Goal: Task Accomplishment & Management: Manage account settings

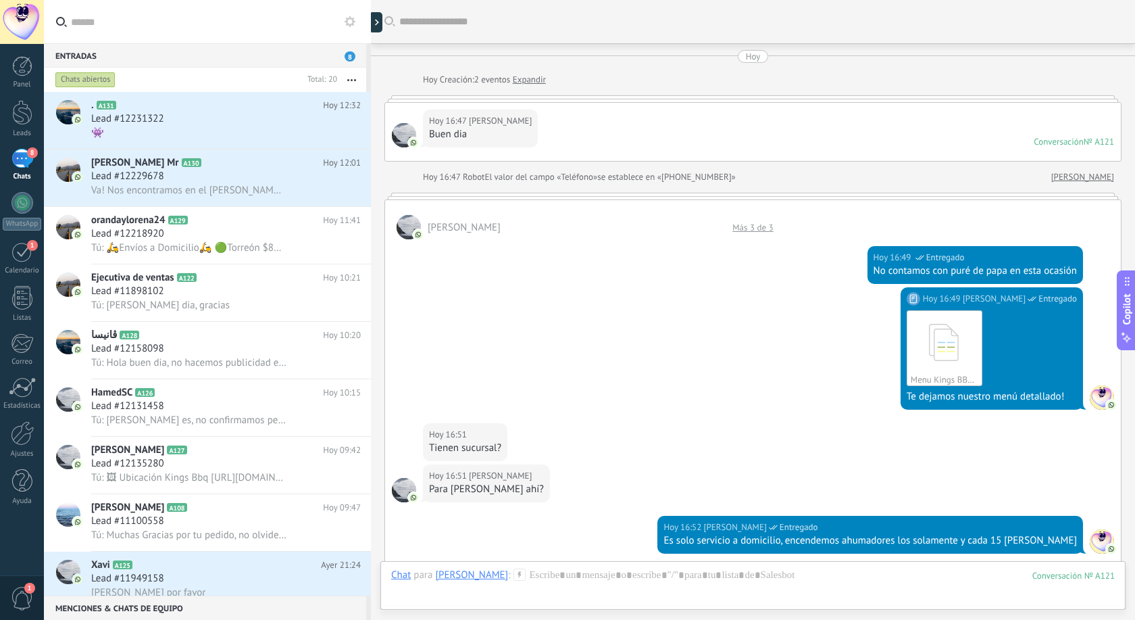
scroll to position [496, 0]
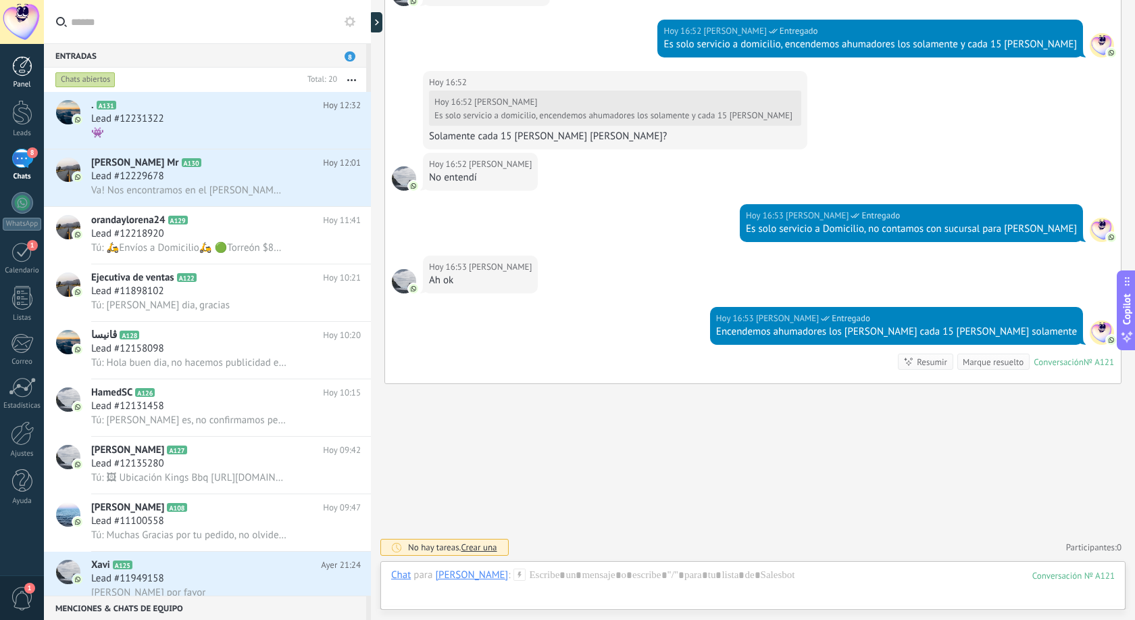
click at [22, 67] on div at bounding box center [22, 66] width 20 height 20
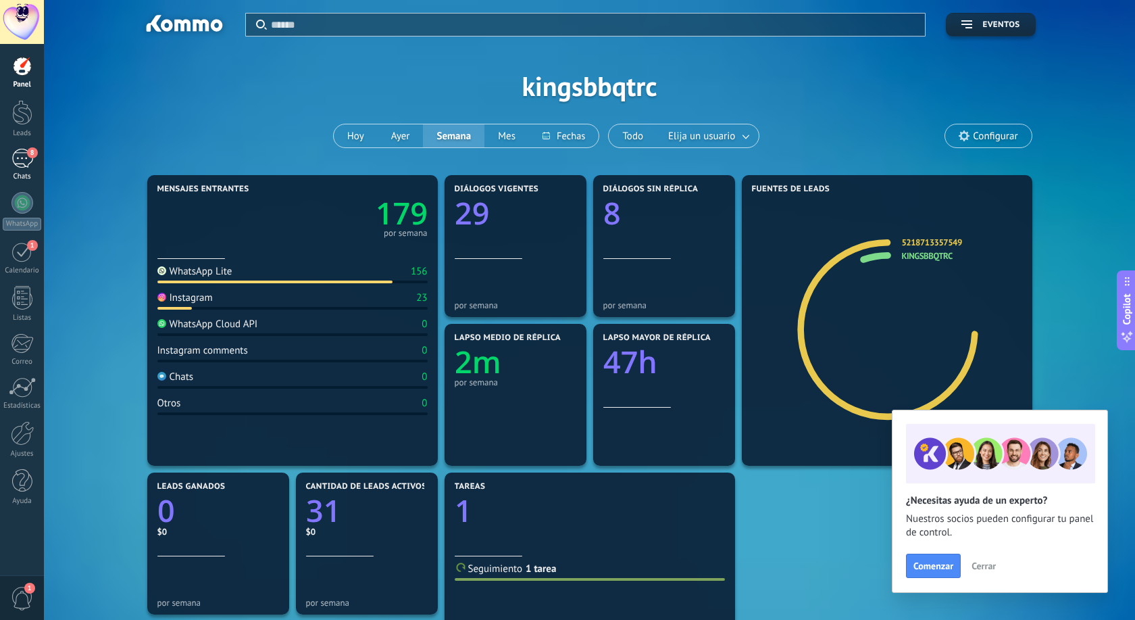
click at [30, 155] on span "8" at bounding box center [32, 152] width 11 height 11
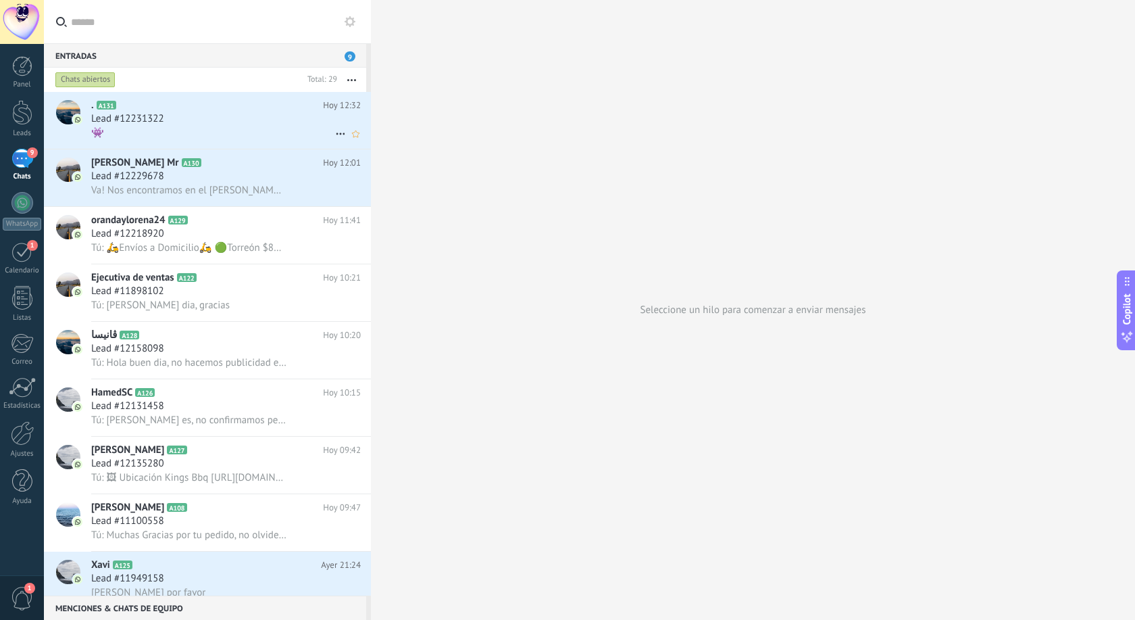
click at [160, 106] on h2 ". A131" at bounding box center [207, 106] width 232 height 14
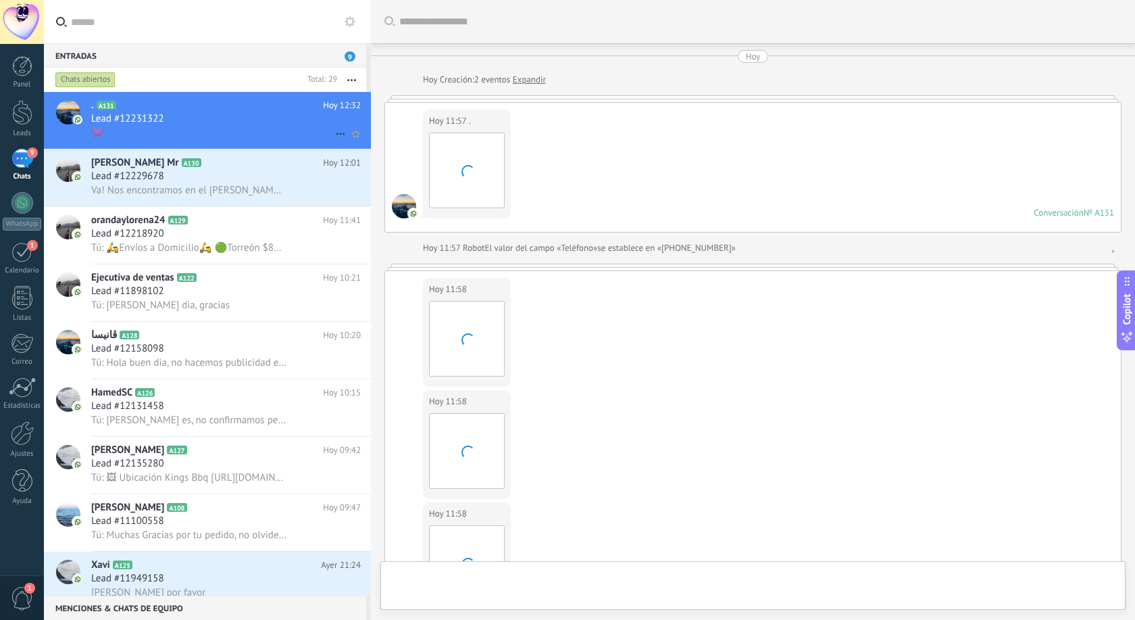
scroll to position [611, 0]
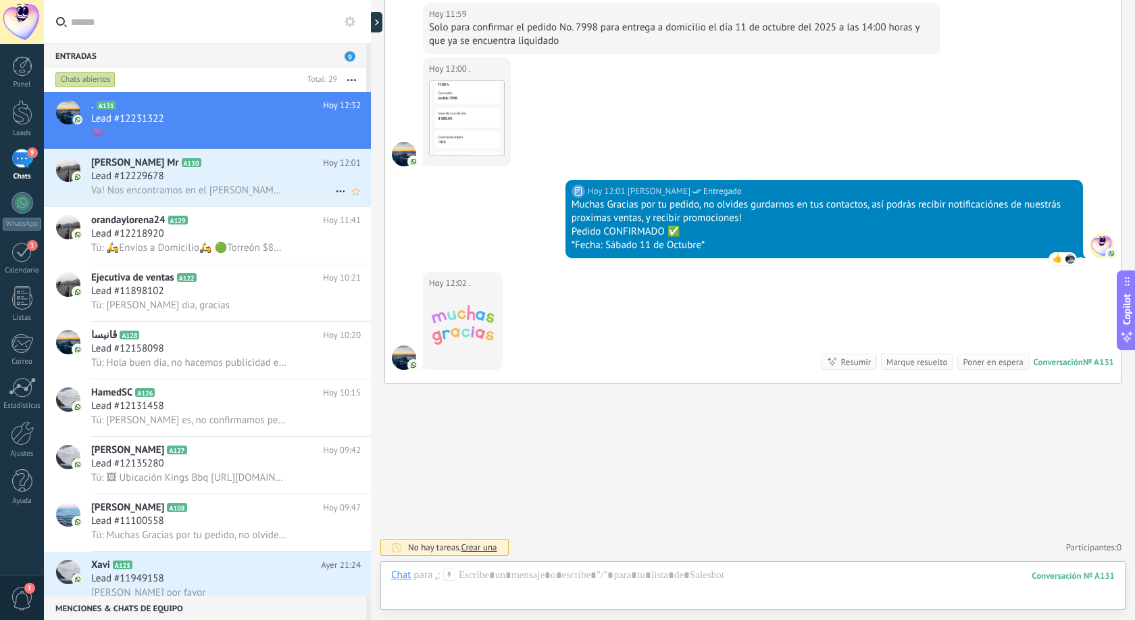
click at [135, 177] on span "Lead #12229678" at bounding box center [127, 177] width 73 height 14
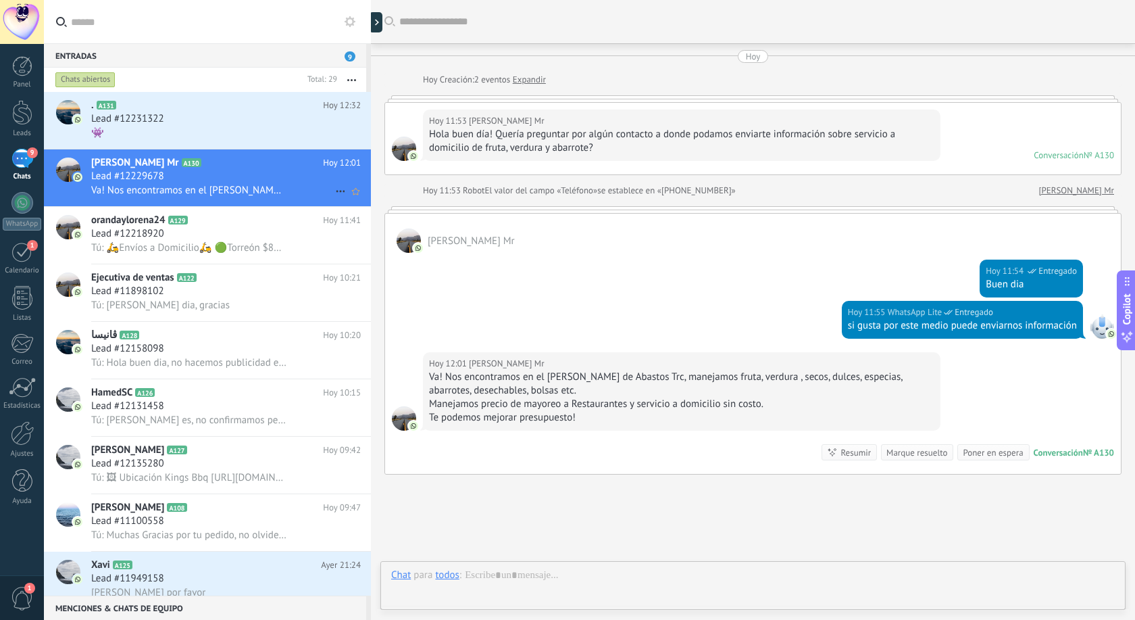
scroll to position [91, 0]
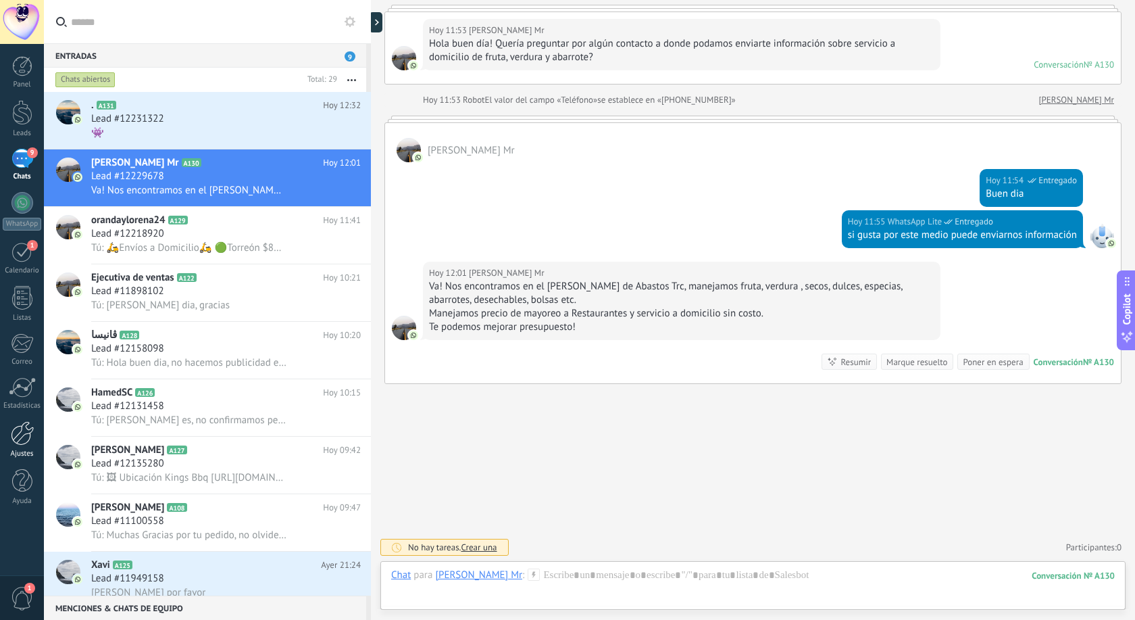
click at [23, 432] on div at bounding box center [22, 433] width 23 height 24
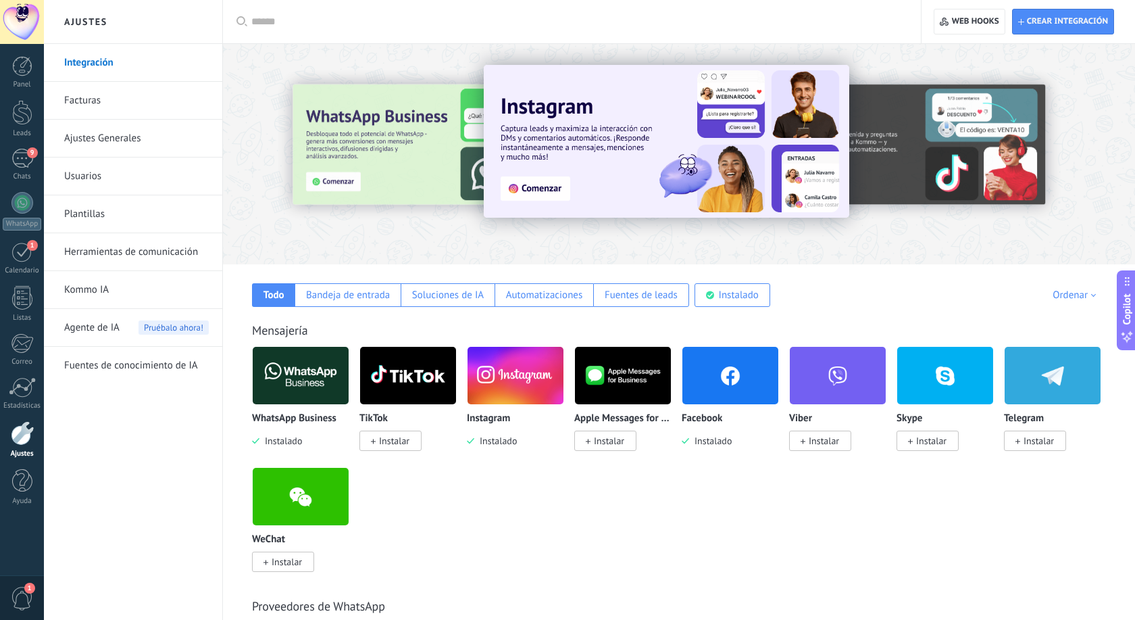
click at [729, 384] on img at bounding box center [730, 376] width 96 height 66
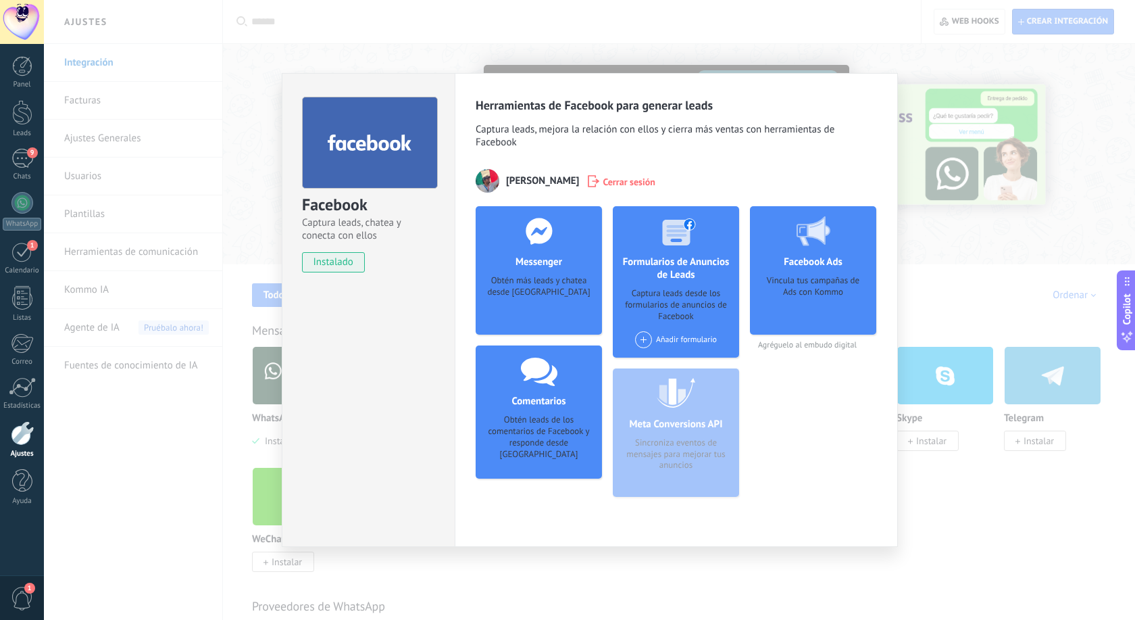
drag, startPoint x: 794, startPoint y: 270, endPoint x: 759, endPoint y: 288, distance: 39.6
click at [794, 270] on div "Facebook Ads Vincula tus campañas de Ads con Kommo" at bounding box center [813, 270] width 126 height 128
click at [537, 399] on h4 "Comentarios" at bounding box center [538, 401] width 61 height 13
click at [667, 423] on div "Meta Conversions API Sincroniza eventos de mensajes para mejorar tus anuncios" at bounding box center [676, 432] width 126 height 128
click at [547, 273] on div "Messenger Obtén más leads y chatea desde Kommo Agregar página" at bounding box center [539, 270] width 126 height 128
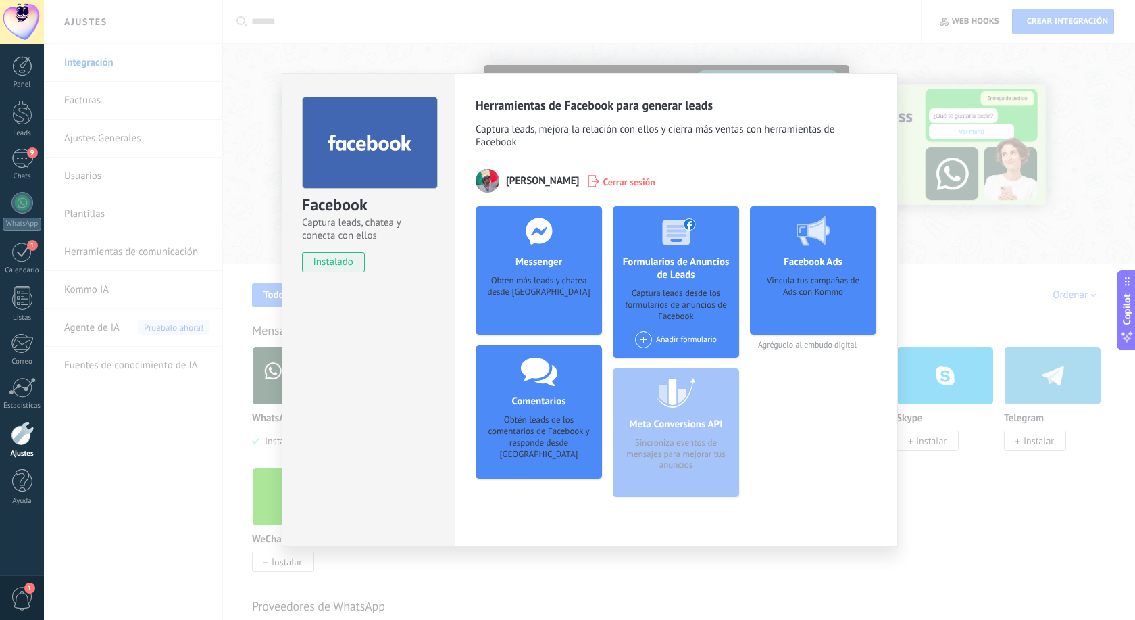
click at [410, 26] on div "Facebook Captura leads, chatea y conecta con ellos instalado Desinstalar Herram…" at bounding box center [589, 310] width 1091 height 620
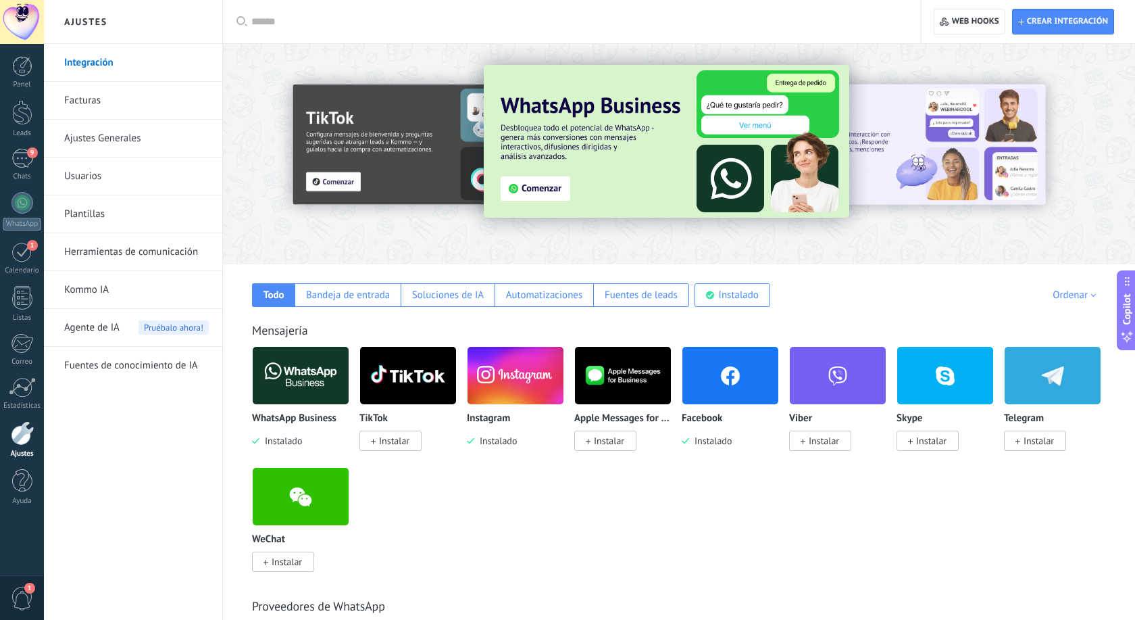
click at [707, 441] on span "Instalado" at bounding box center [710, 440] width 43 height 12
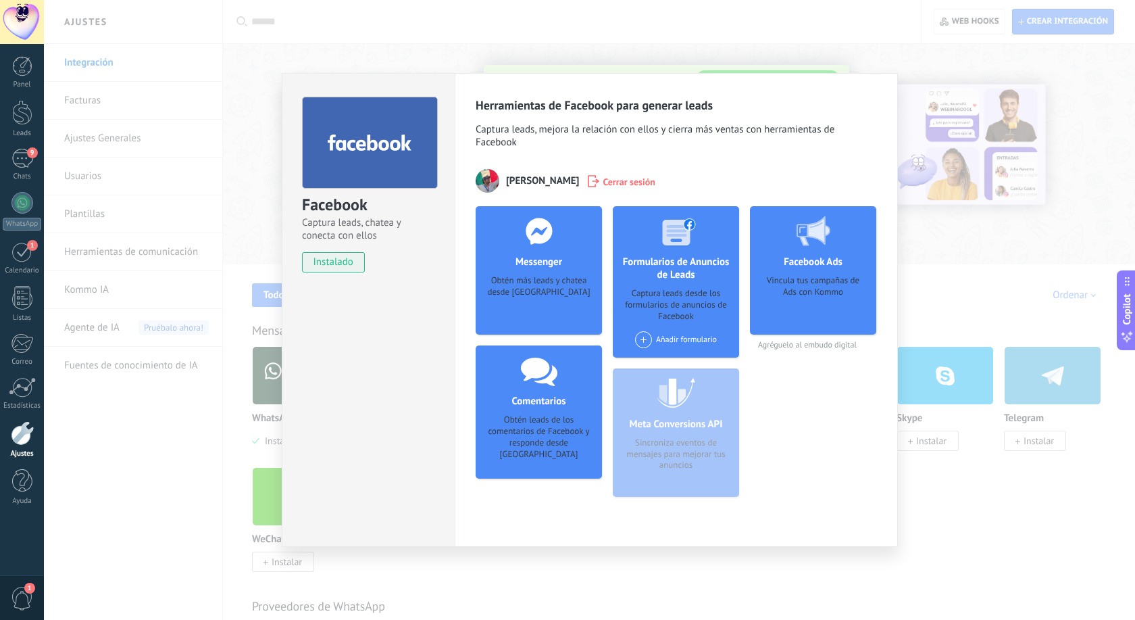
click at [887, 36] on div "Facebook Captura leads, chatea y conecta con ellos instalado Desinstalar Herram…" at bounding box center [589, 310] width 1091 height 620
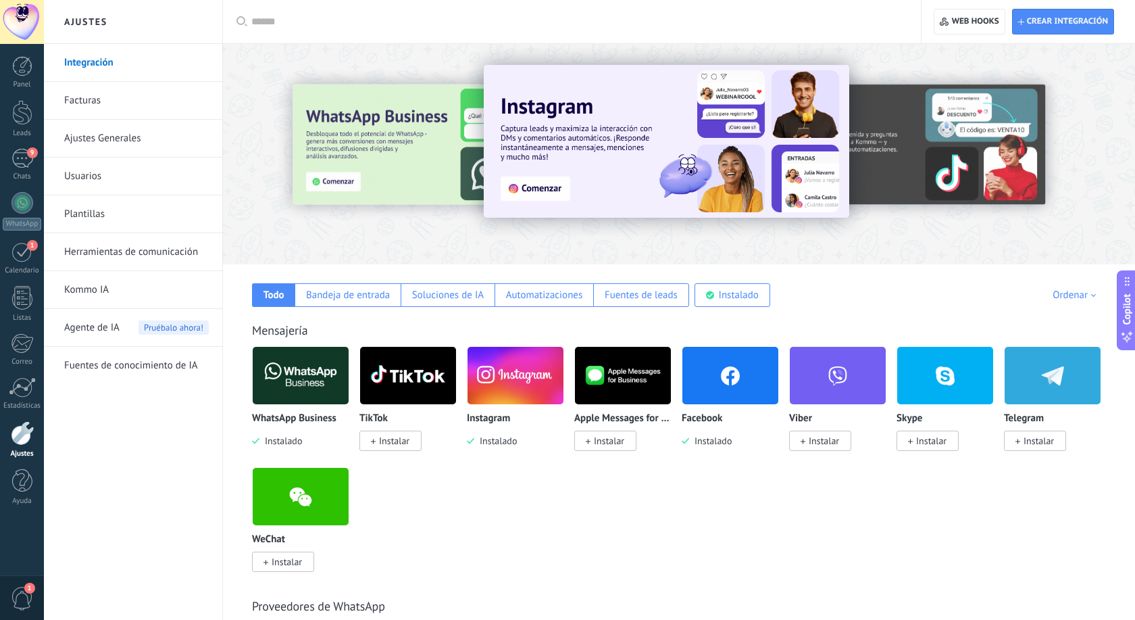
click at [737, 384] on img at bounding box center [730, 376] width 96 height 66
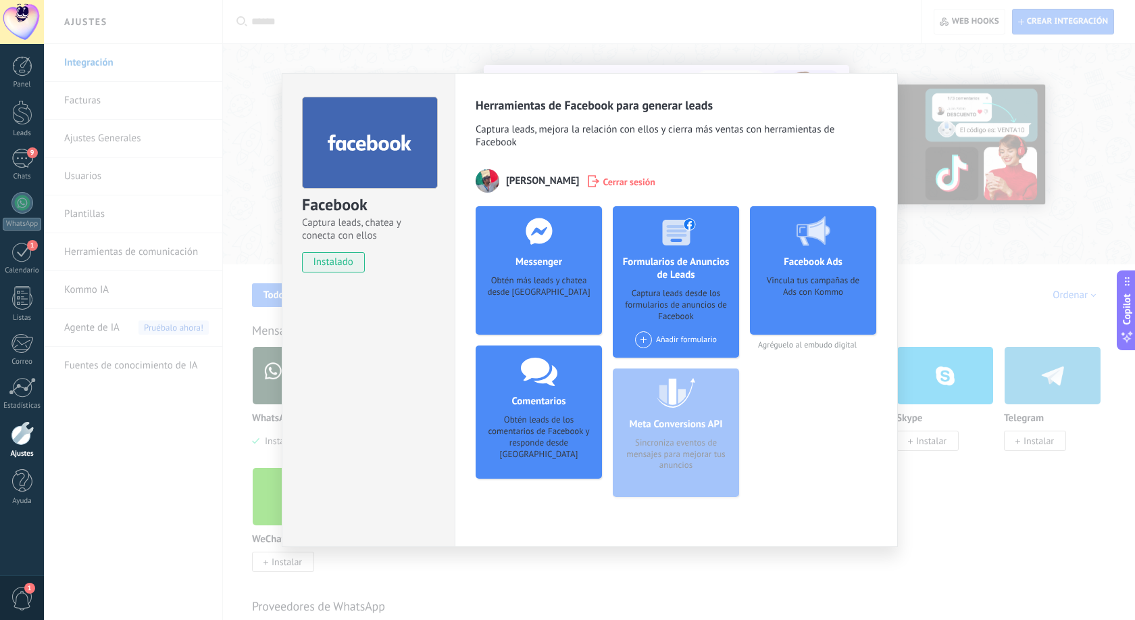
click at [455, 34] on div "Facebook Captura leads, chatea y conecta con ellos instalado Desinstalar Herram…" at bounding box center [589, 310] width 1091 height 620
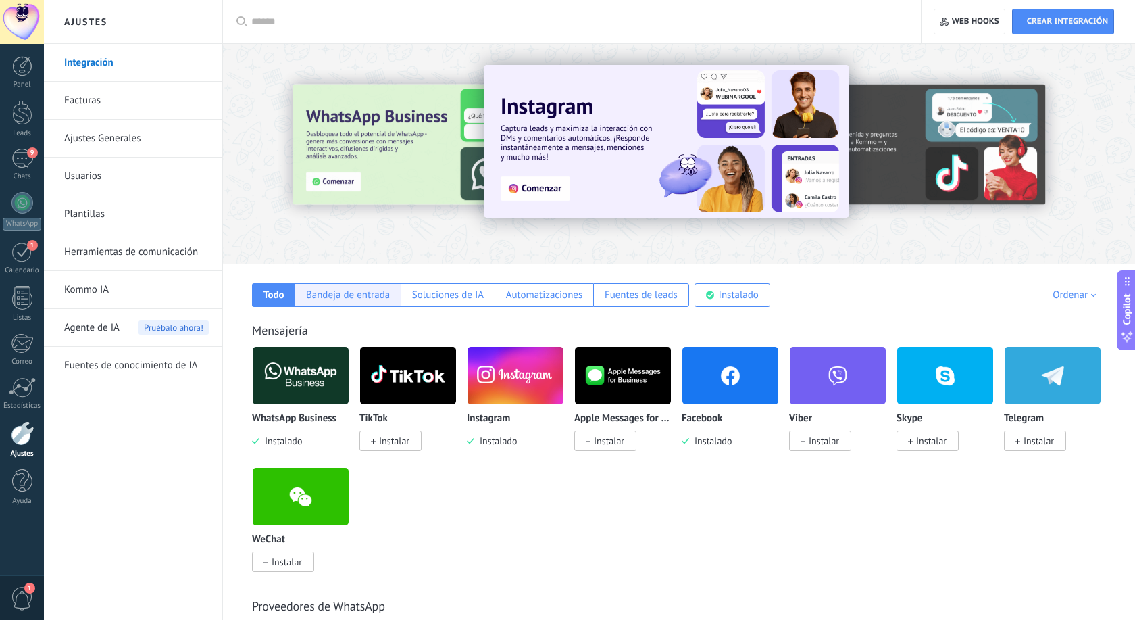
click at [355, 293] on div "Bandeja de entrada" at bounding box center [348, 294] width 84 height 13
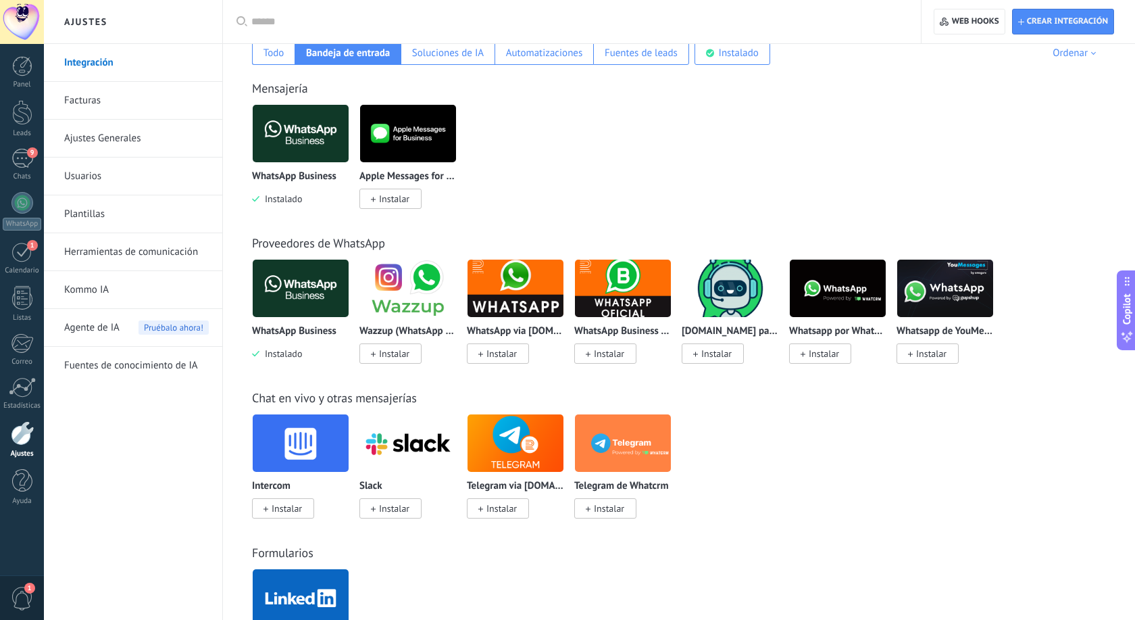
scroll to position [86, 0]
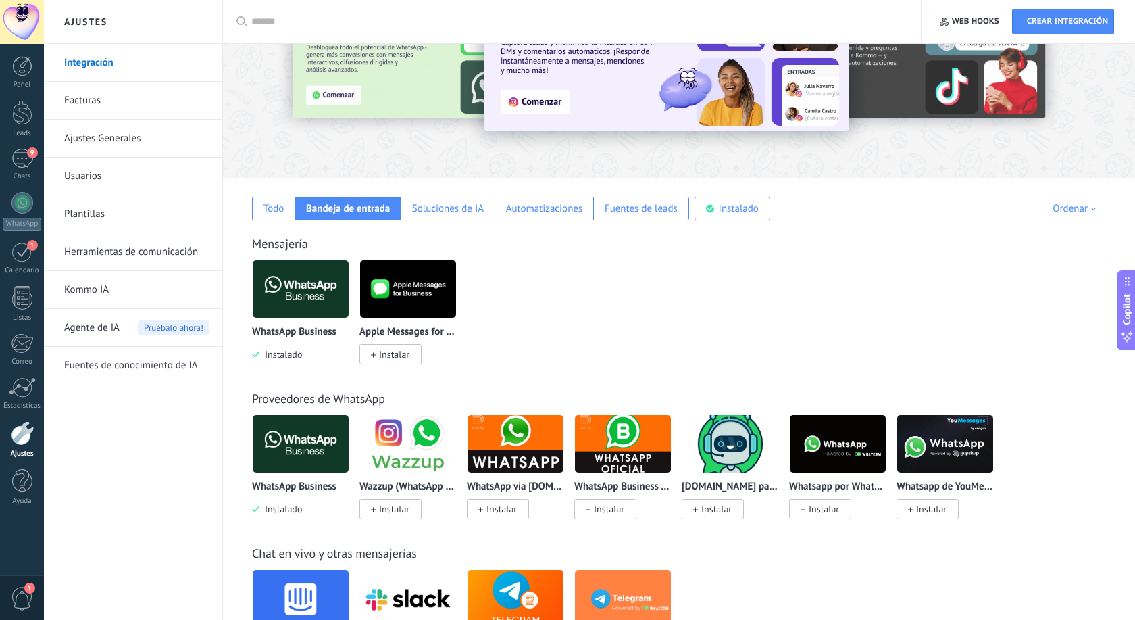
click at [87, 132] on link "Ajustes Generales" at bounding box center [136, 139] width 145 height 38
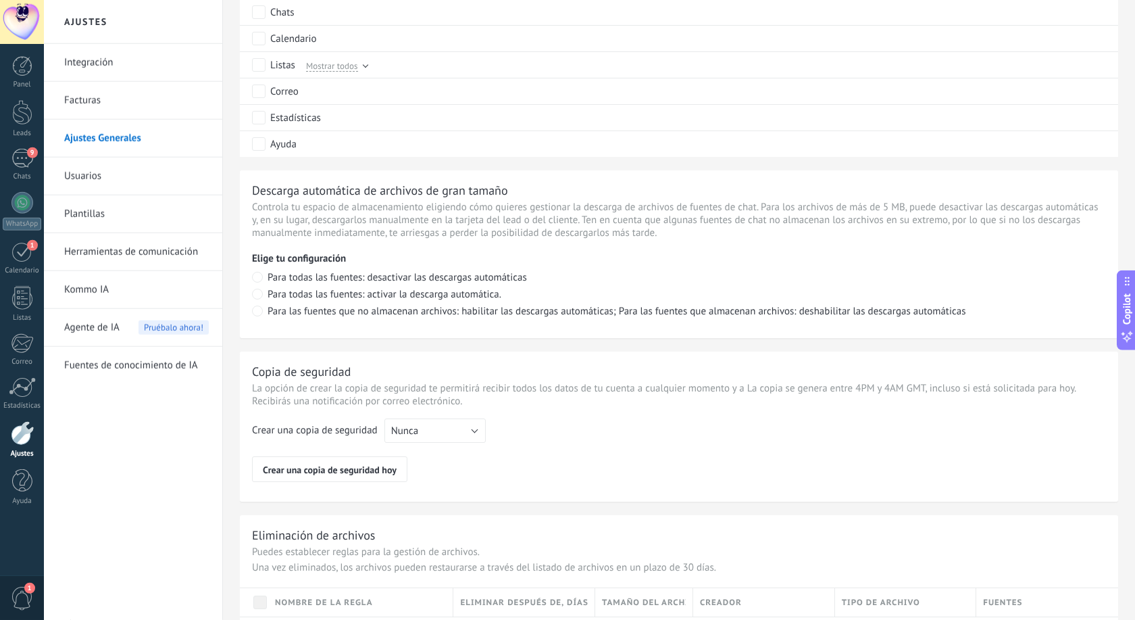
scroll to position [870, 0]
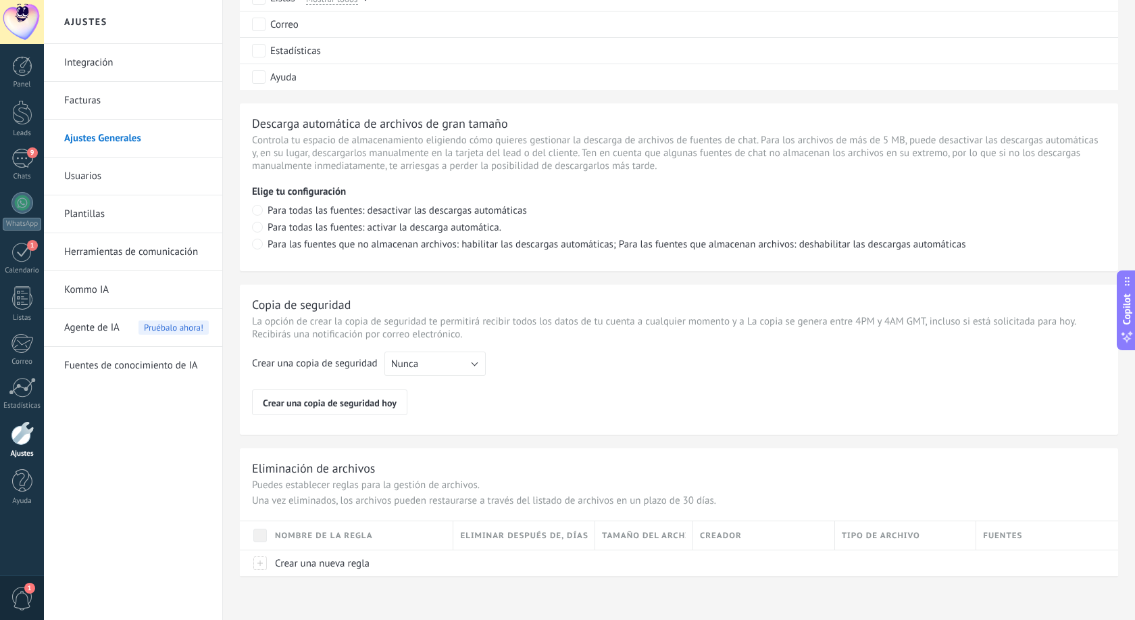
click at [128, 245] on link "Herramientas de comunicación" at bounding box center [136, 252] width 145 height 38
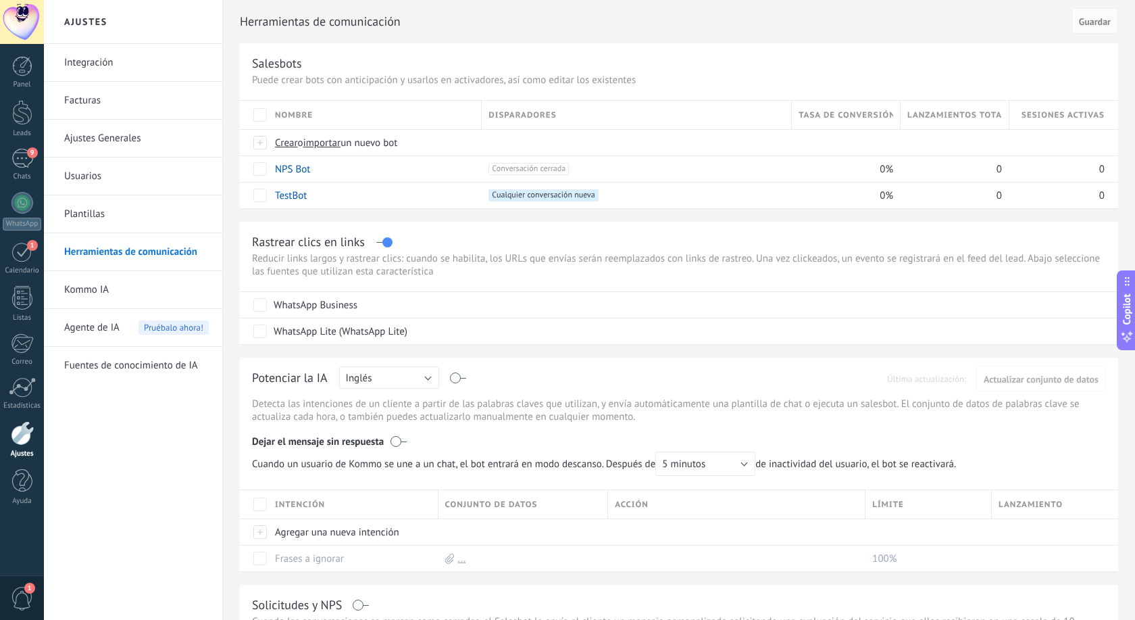
click at [115, 58] on link "Integración" at bounding box center [136, 63] width 145 height 38
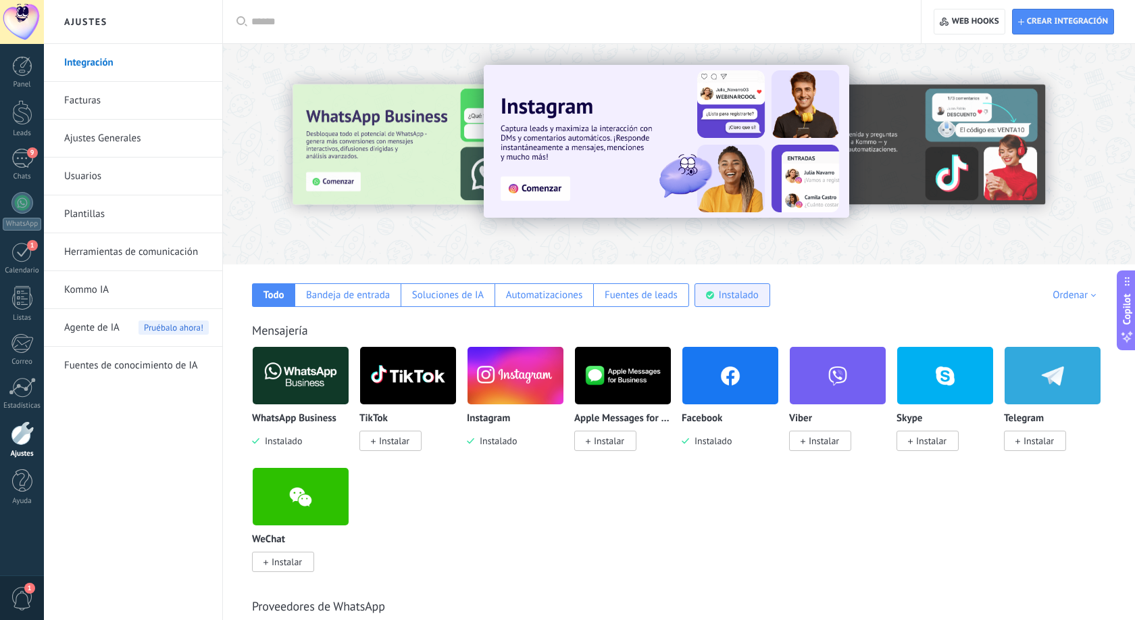
click at [757, 297] on div "Instalado" at bounding box center [739, 294] width 40 height 13
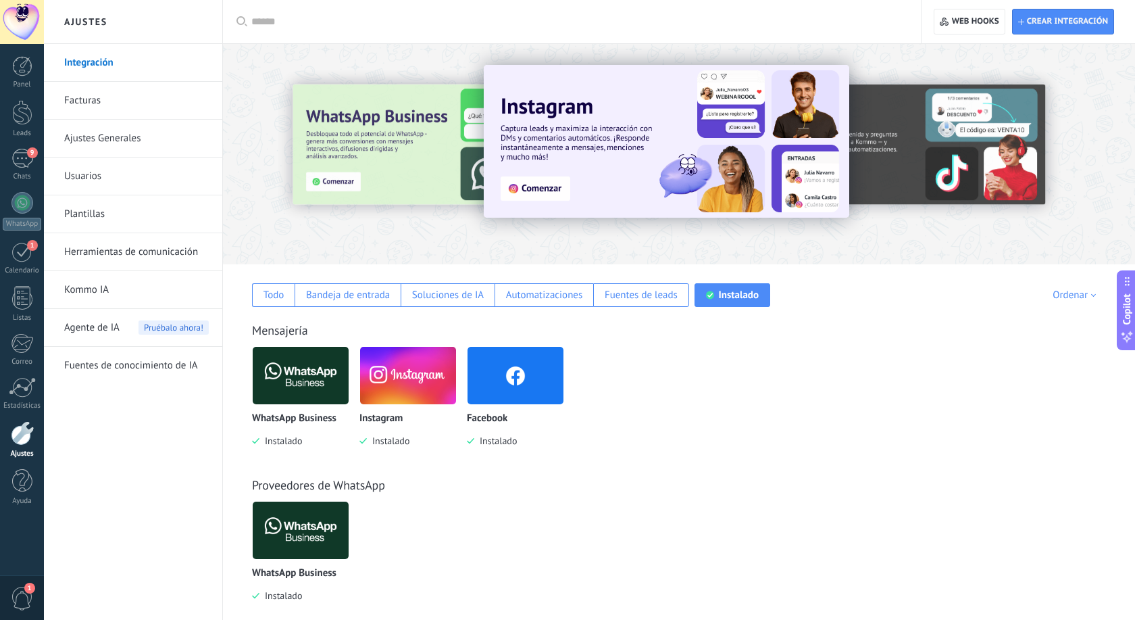
click at [522, 388] on img at bounding box center [516, 376] width 96 height 66
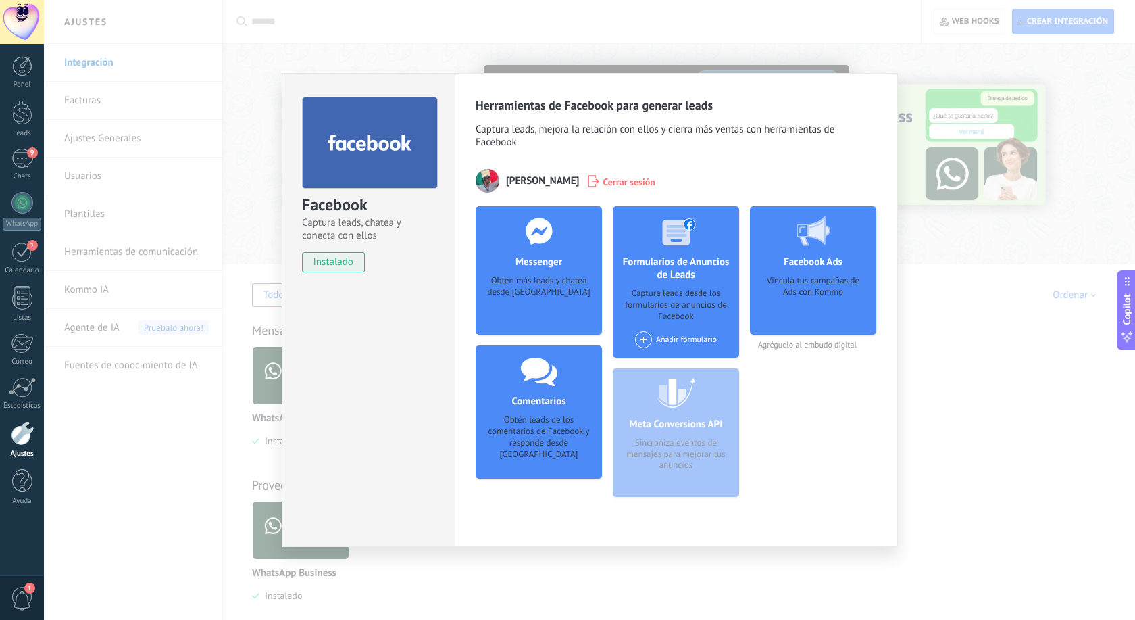
click at [553, 280] on div "Obtén más leads y chatea desde [GEOGRAPHIC_DATA]" at bounding box center [538, 295] width 105 height 41
click at [551, 276] on div "Obtén más leads y chatea desde [GEOGRAPHIC_DATA]" at bounding box center [538, 295] width 105 height 41
click at [549, 274] on div "Messenger Obtén más leads y chatea desde Kommo Agregar página" at bounding box center [539, 270] width 126 height 128
click at [550, 271] on div "Messenger Obtén más leads y chatea desde Kommo Agregar página" at bounding box center [539, 270] width 126 height 128
click at [549, 270] on div "Messenger Obtén más leads y chatea desde Kommo Agregar página" at bounding box center [539, 270] width 126 height 128
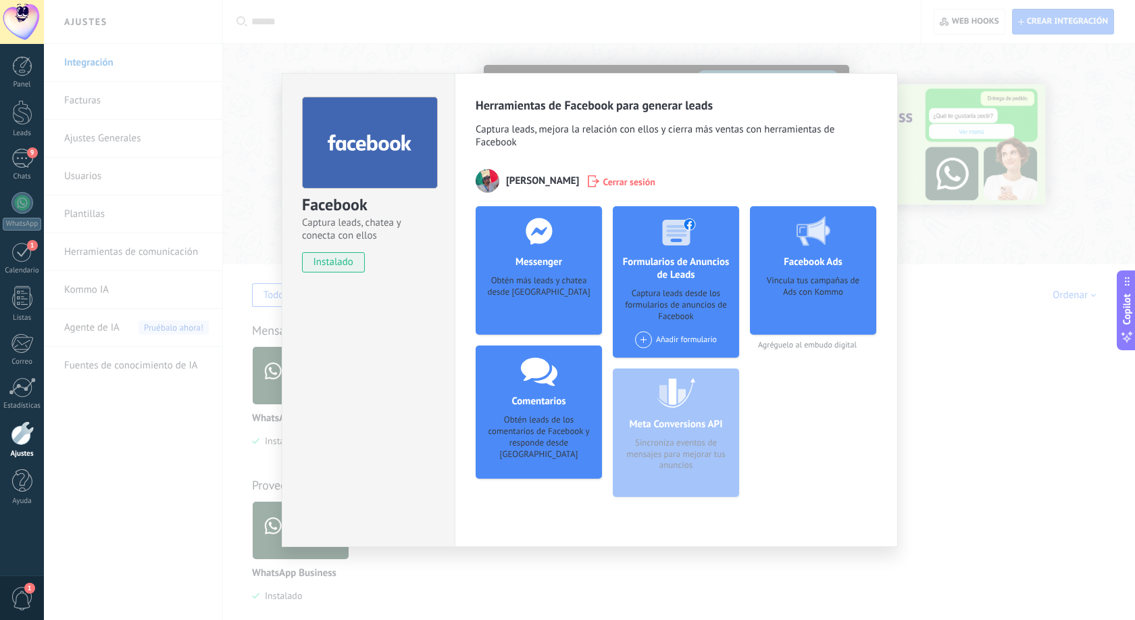
click at [542, 251] on div at bounding box center [539, 230] width 134 height 49
click at [697, 270] on h4 "Formularios de Anuncios de Leads" at bounding box center [676, 268] width 126 height 26
drag, startPoint x: 496, startPoint y: 34, endPoint x: 482, endPoint y: 32, distance: 13.6
click at [495, 34] on div "Facebook Captura leads, chatea y conecta con ellos instalado Desinstalar Herram…" at bounding box center [589, 310] width 1091 height 620
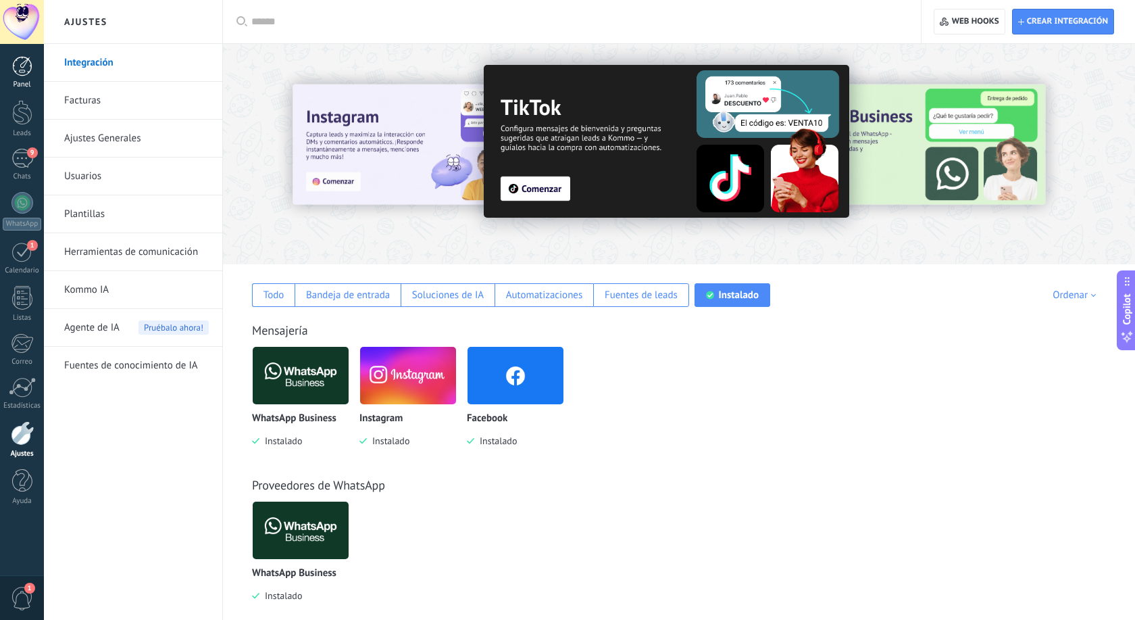
click at [23, 78] on div "Panel" at bounding box center [22, 72] width 44 height 33
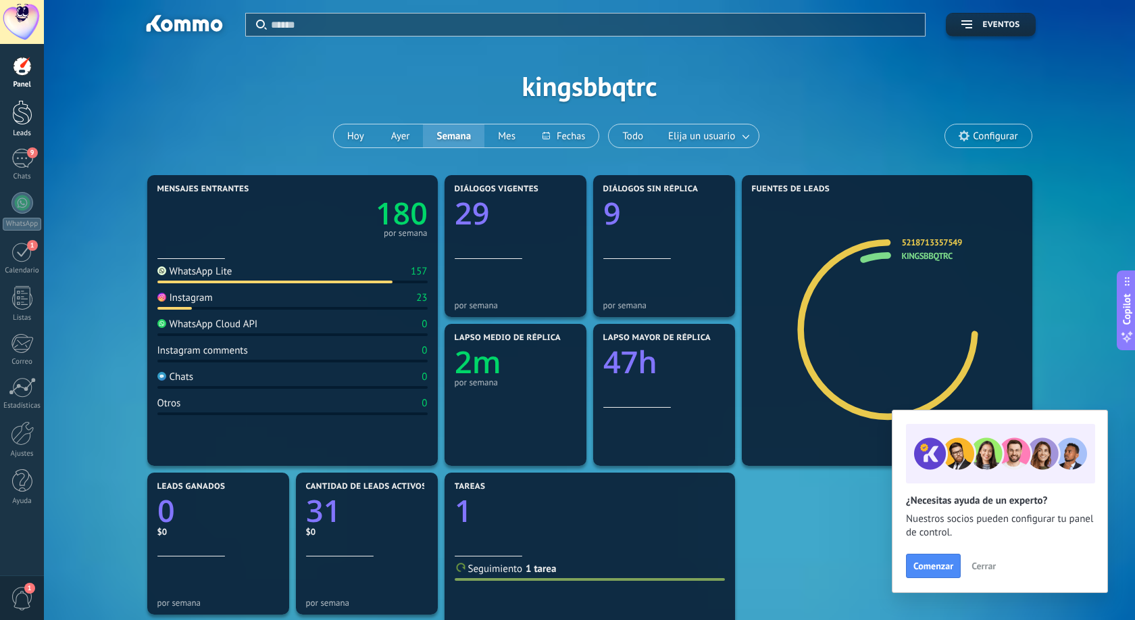
click at [20, 107] on div at bounding box center [22, 112] width 20 height 25
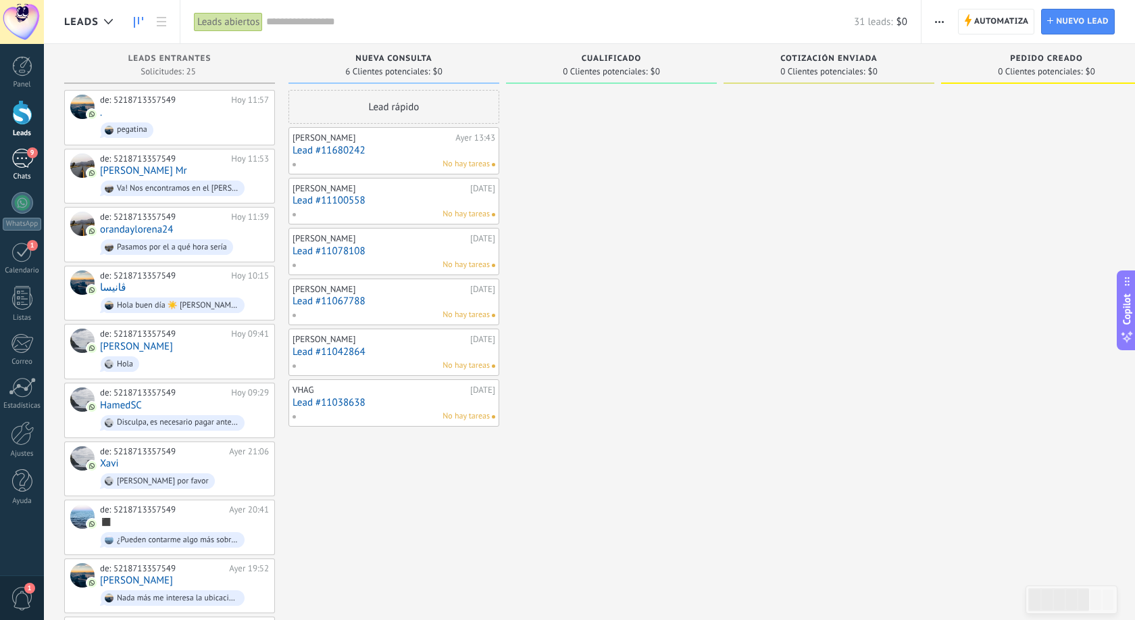
click at [24, 158] on div "9" at bounding box center [22, 159] width 22 height 20
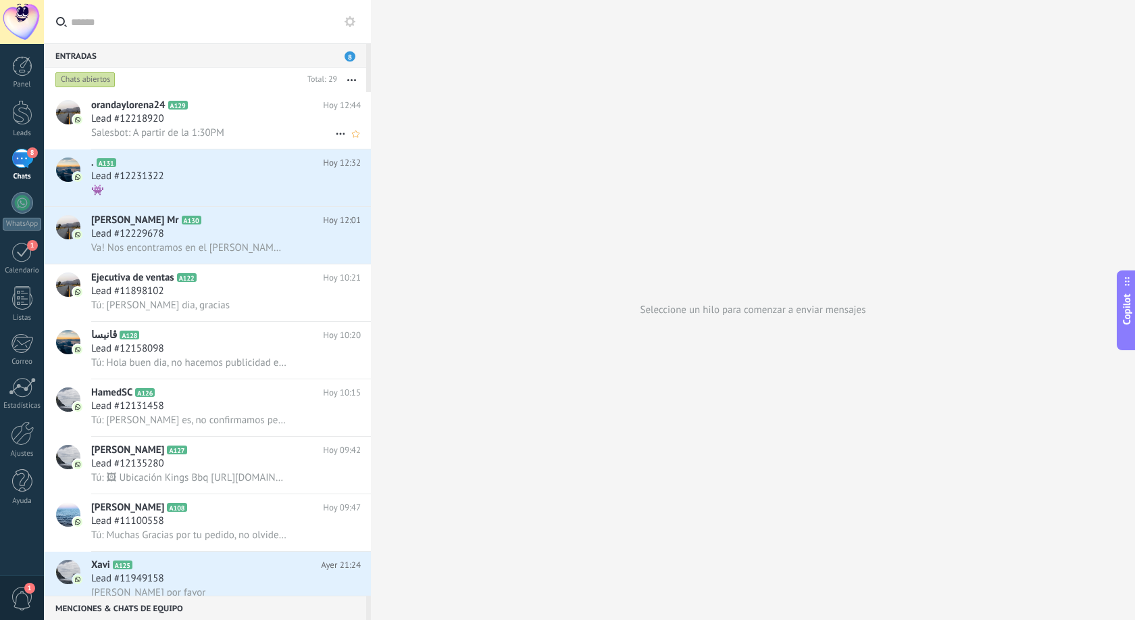
click at [188, 128] on span "Salesbot: A partir de la 1:30PM" at bounding box center [157, 132] width 133 height 13
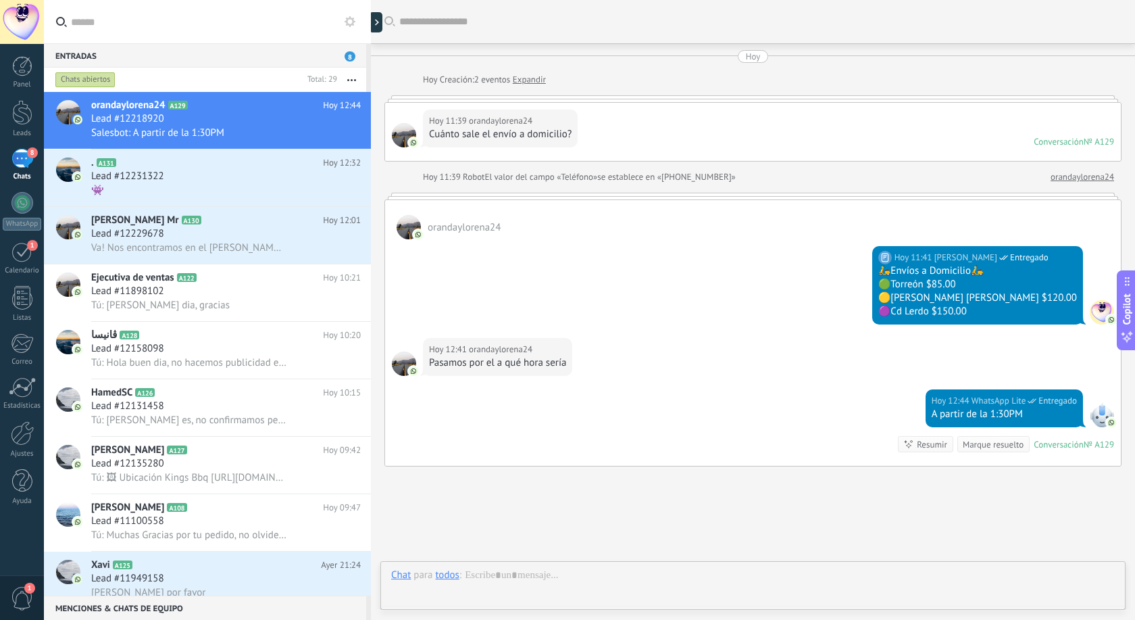
scroll to position [82, 0]
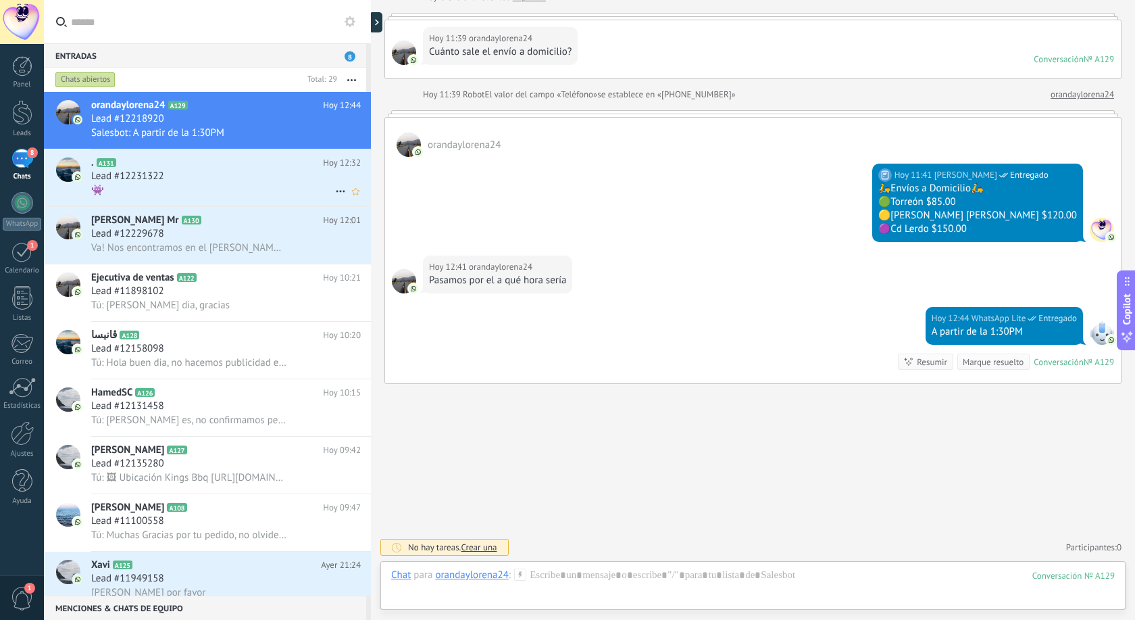
click at [156, 175] on span "Lead #12231322" at bounding box center [127, 177] width 73 height 14
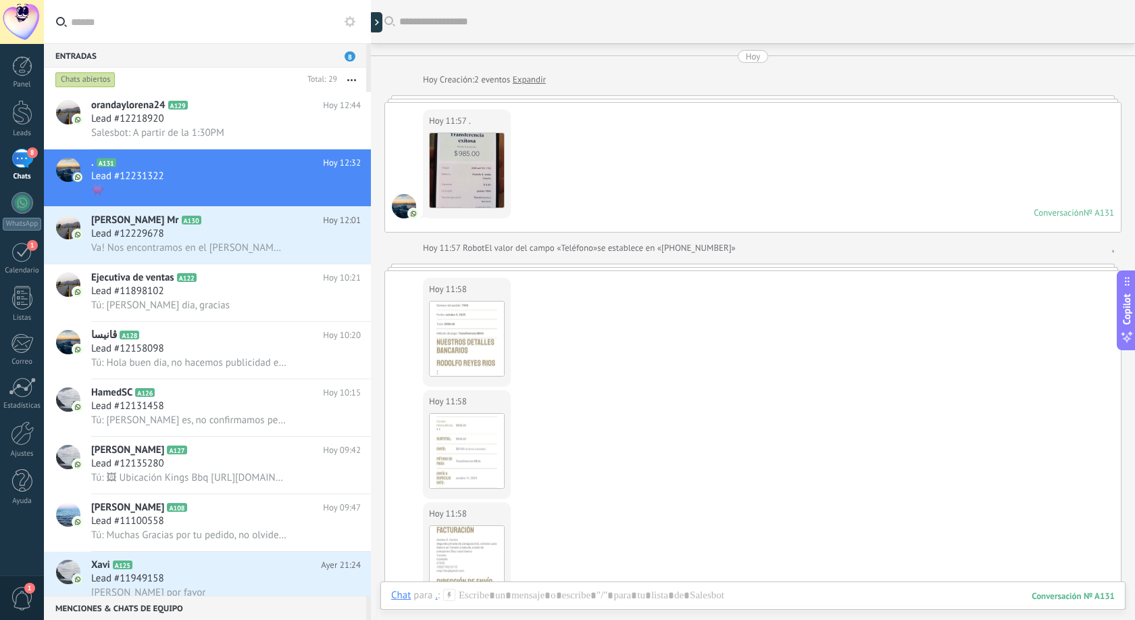
scroll to position [308, 0]
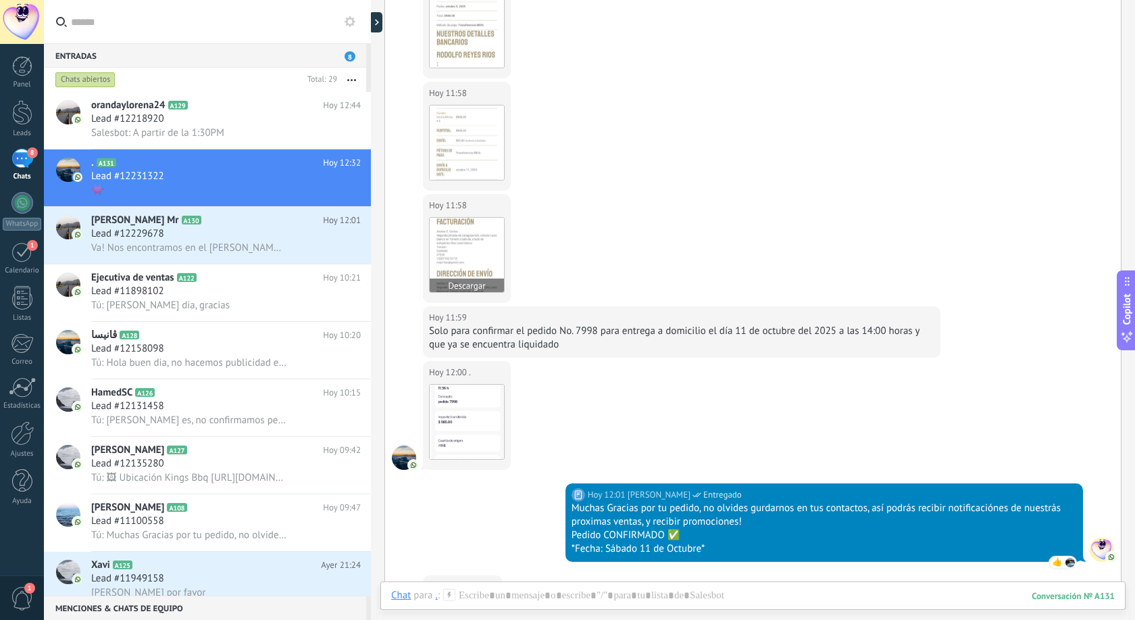
click at [459, 257] on img at bounding box center [467, 255] width 74 height 74
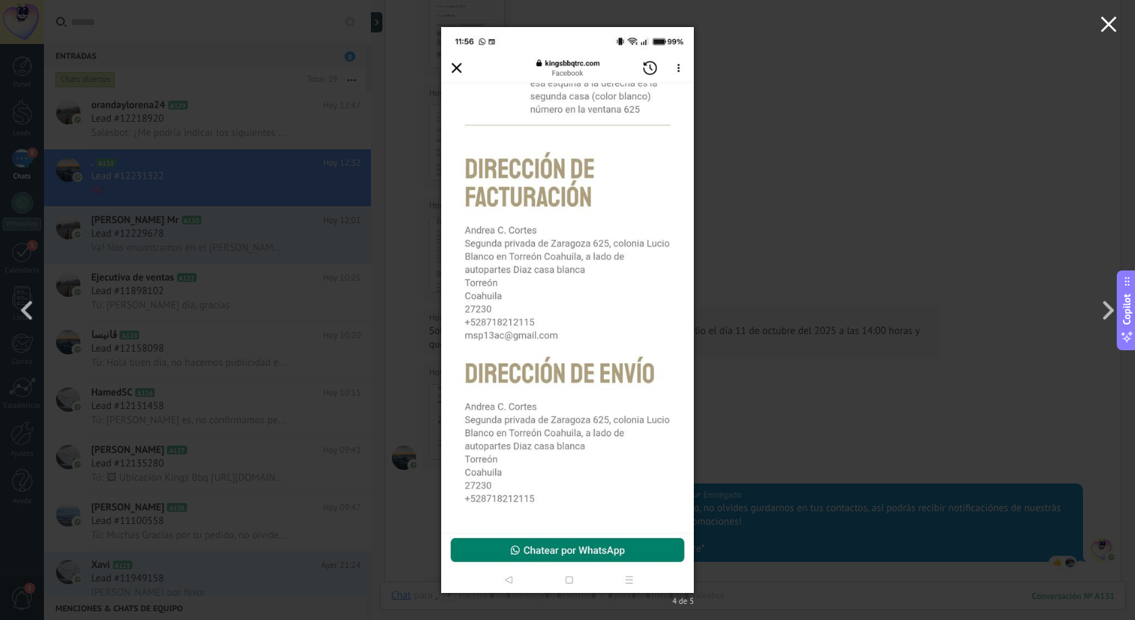
click at [1124, 23] on button "button" at bounding box center [1108, 26] width 53 height 53
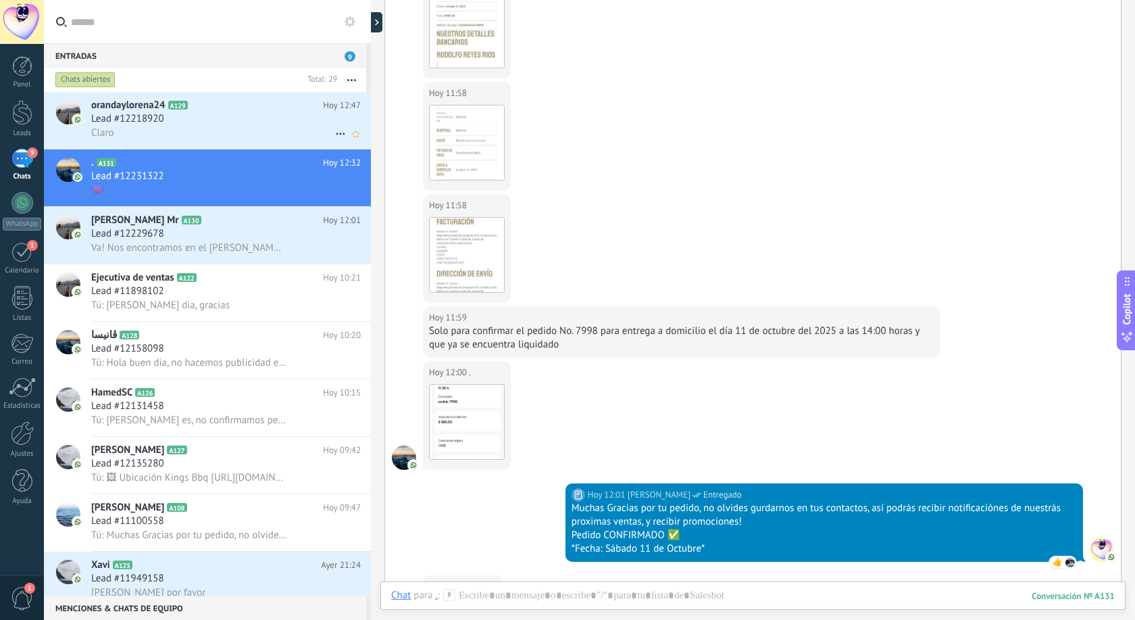
click at [244, 122] on div "Lead #12218920" at bounding box center [226, 119] width 270 height 14
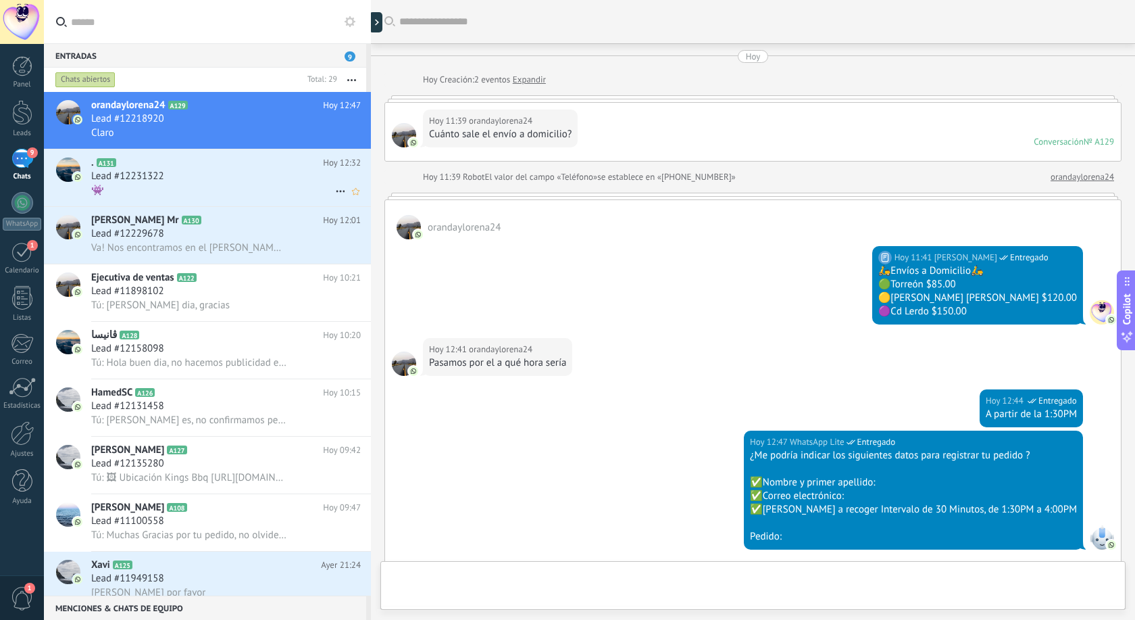
scroll to position [231, 0]
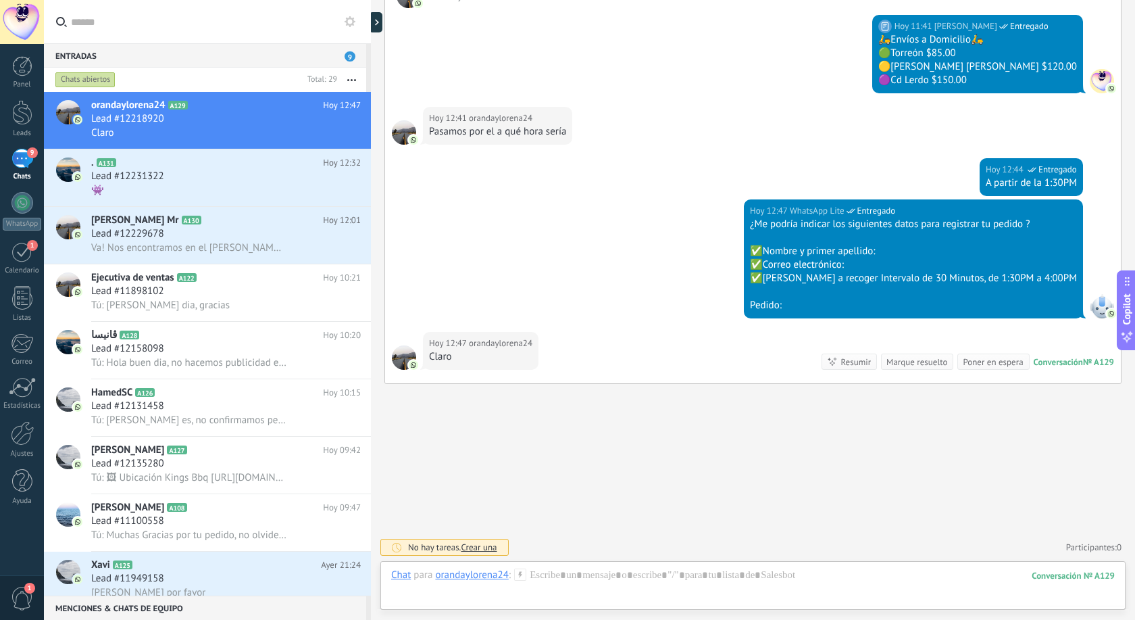
click at [522, 574] on icon at bounding box center [520, 574] width 12 height 12
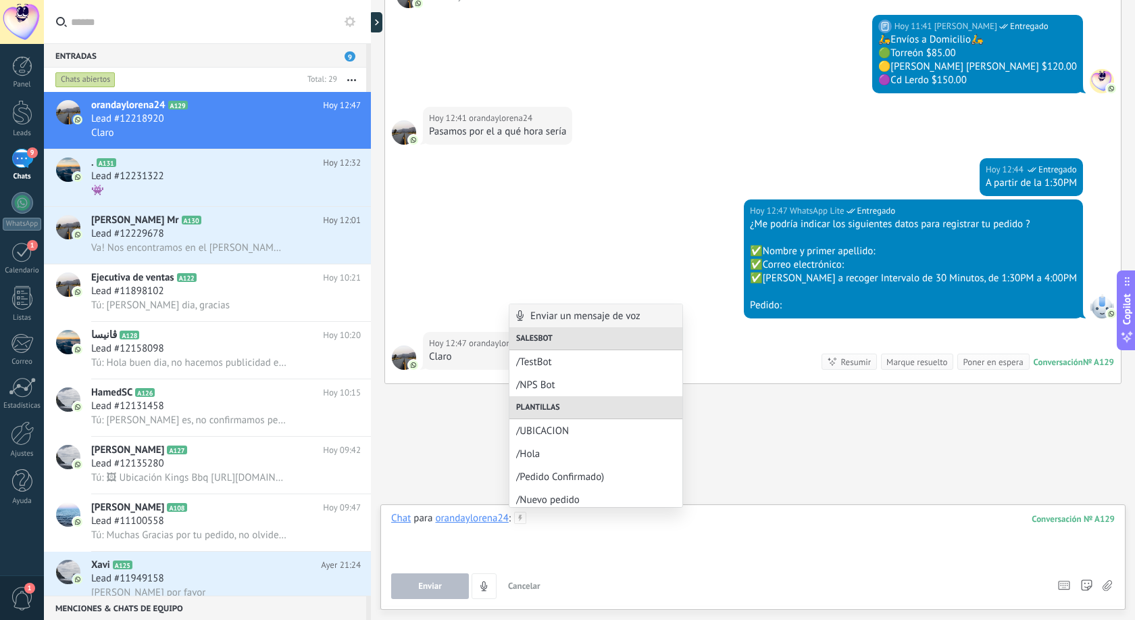
click at [578, 557] on div at bounding box center [753, 536] width 724 height 51
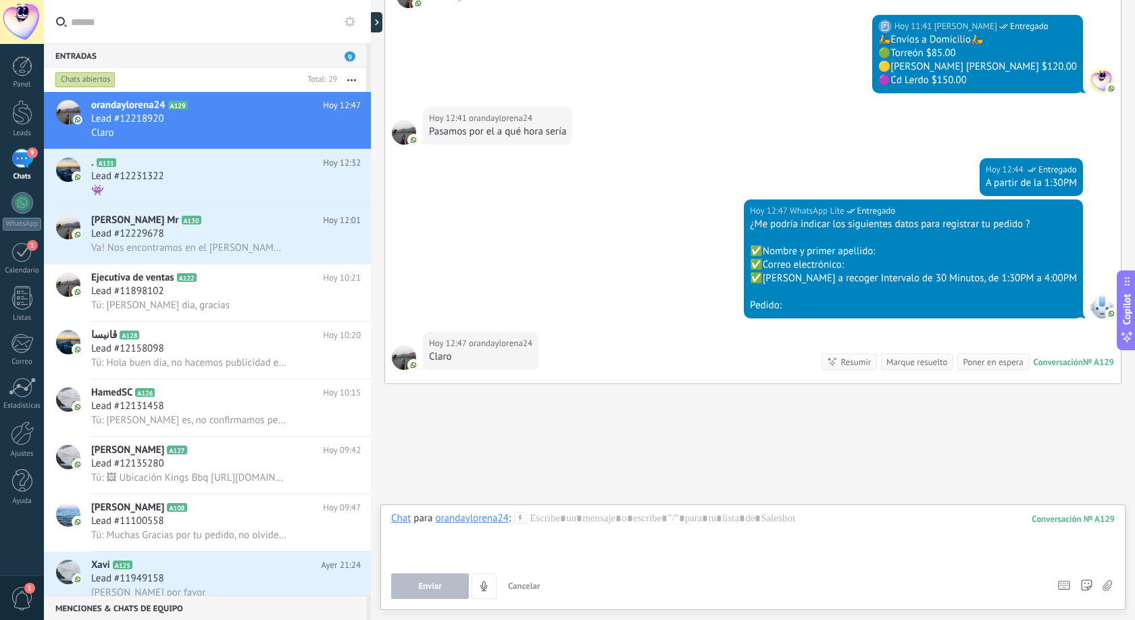
click at [523, 518] on icon at bounding box center [520, 517] width 12 height 12
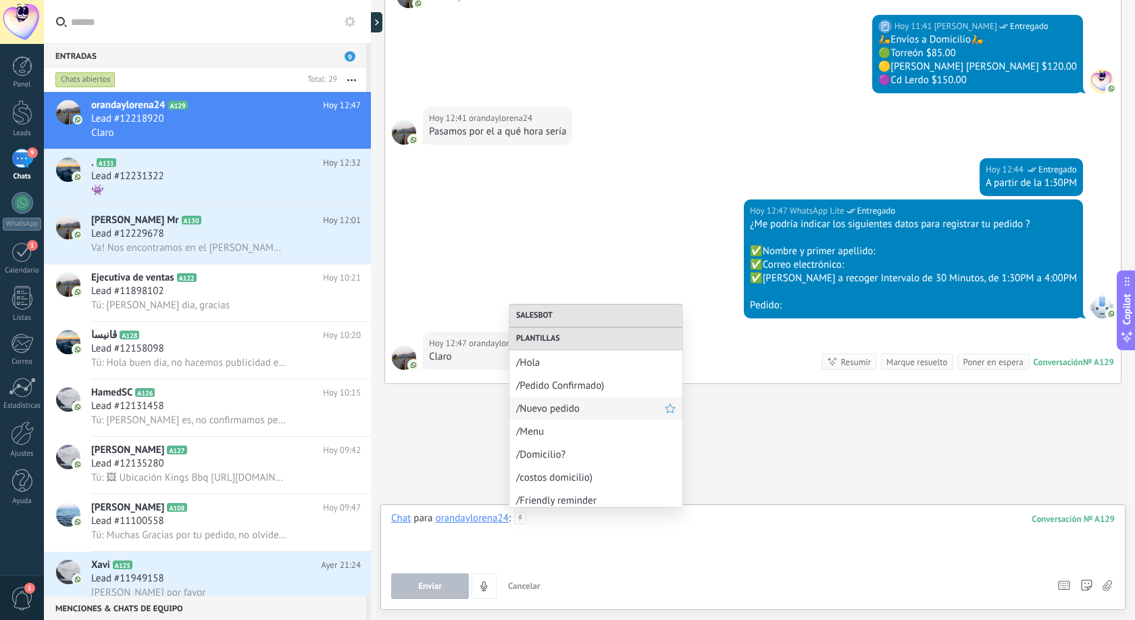
scroll to position [96, 0]
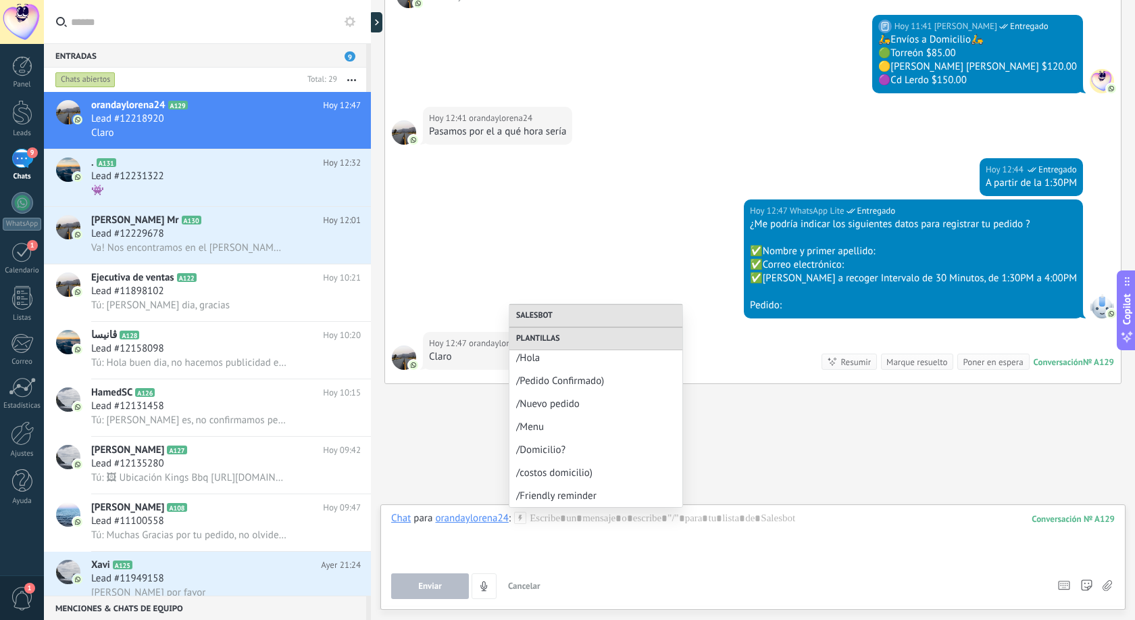
click at [428, 244] on div "Hoy 12:47 WhatsApp Lite Entregado ¿Me podría indicar los siguientes datos para …" at bounding box center [753, 265] width 736 height 132
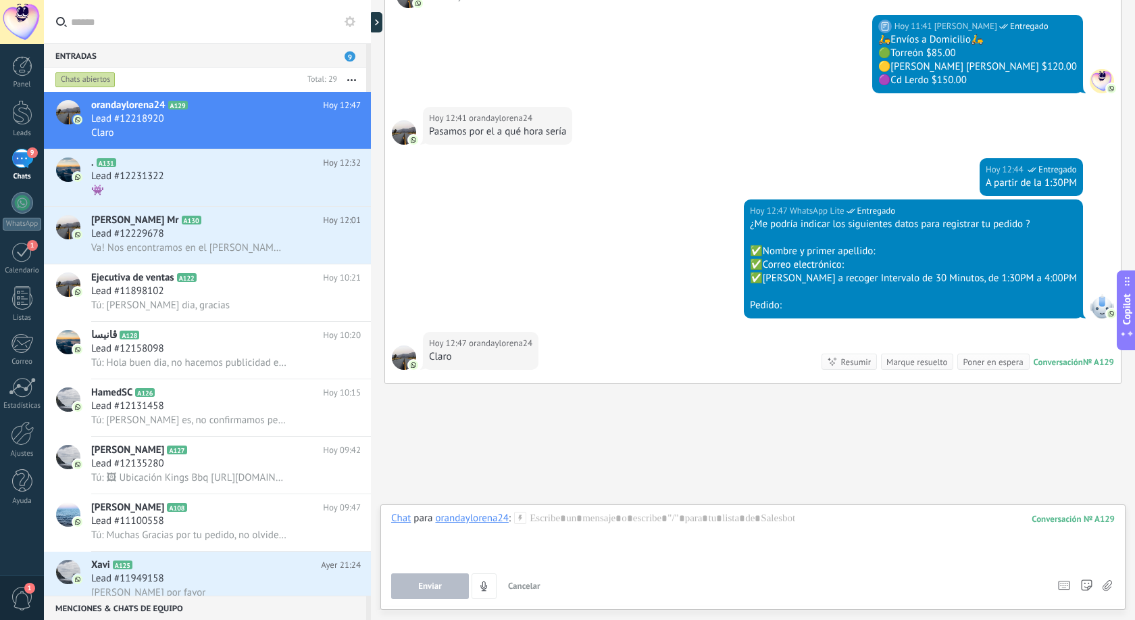
drag, startPoint x: 904, startPoint y: 441, endPoint x: 560, endPoint y: 259, distance: 388.9
click at [903, 440] on div "Buscar Carga más [PERSON_NAME] Creación: 2 eventos Expandir Hoy 11:39 orandaylo…" at bounding box center [753, 194] width 764 height 851
click at [243, 175] on div "Lead #12231322" at bounding box center [226, 177] width 270 height 14
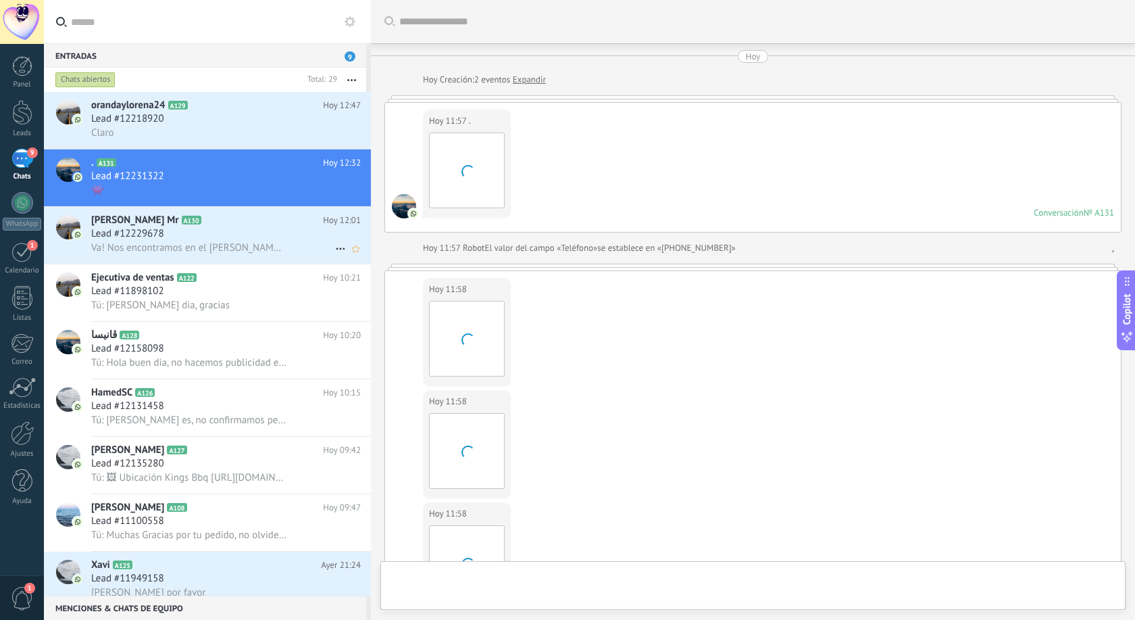
click at [205, 220] on icon at bounding box center [212, 220] width 14 height 14
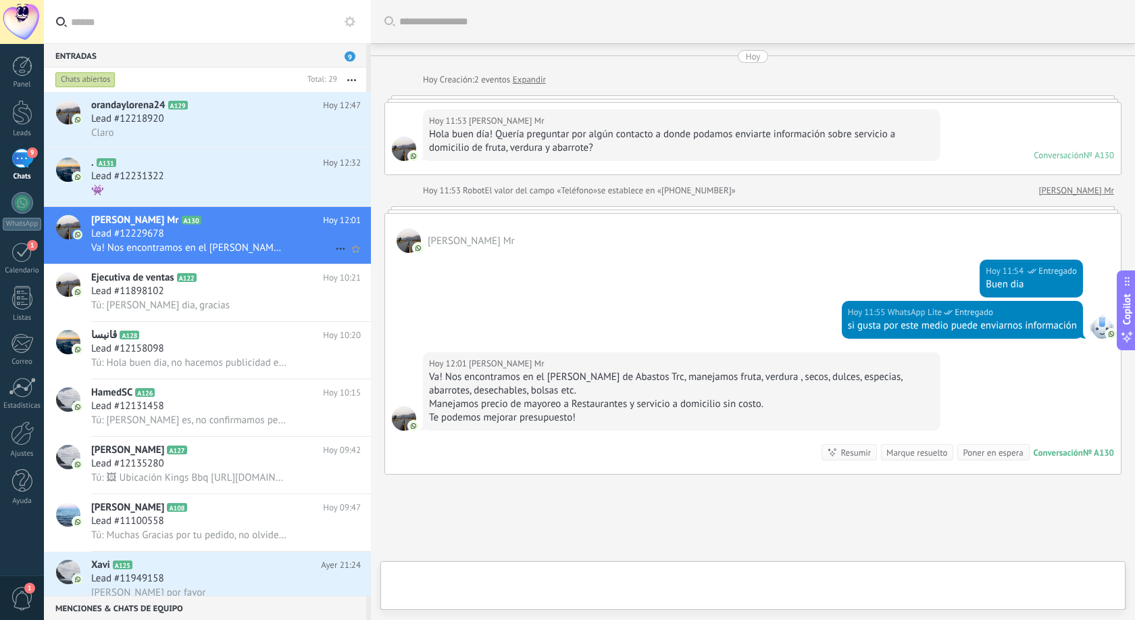
scroll to position [91, 0]
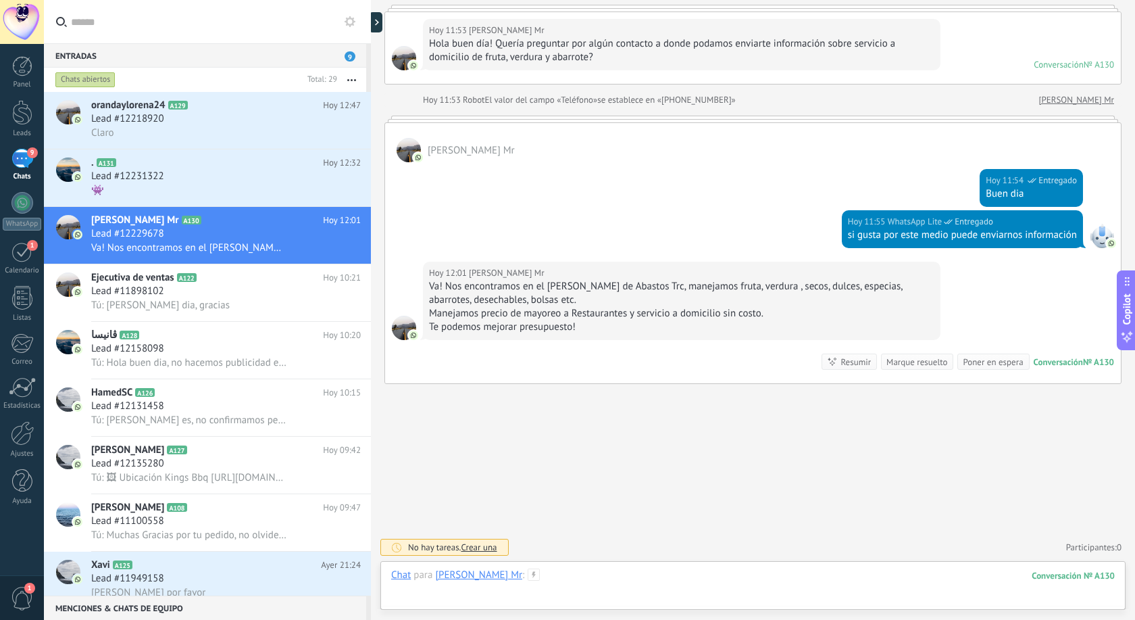
click at [517, 598] on div at bounding box center [753, 588] width 724 height 41
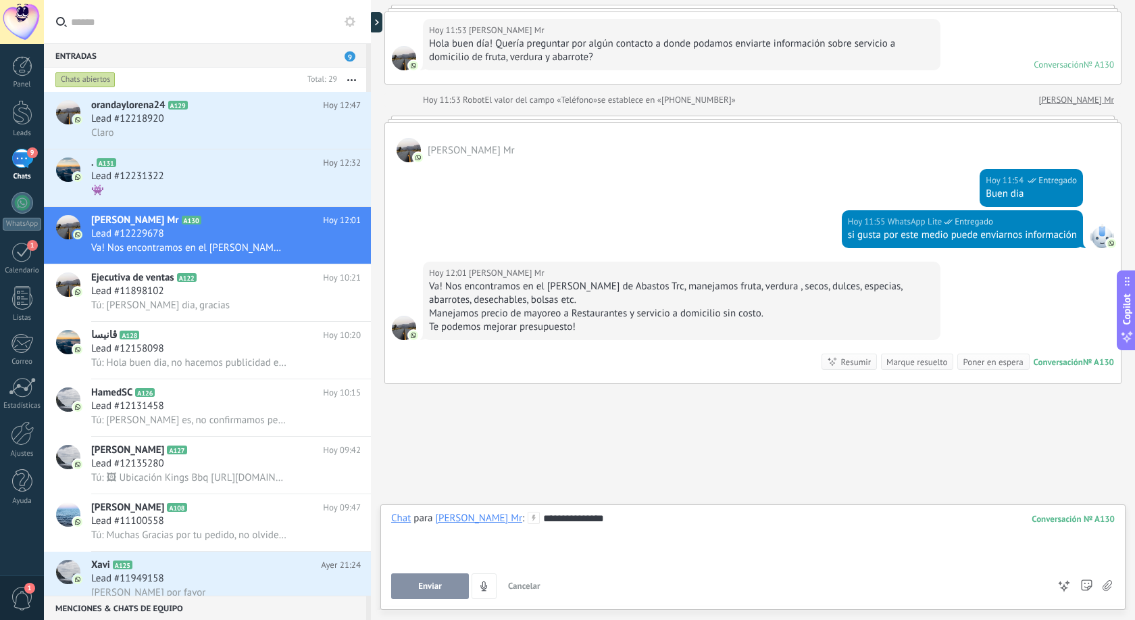
click at [423, 580] on button "Enviar" at bounding box center [430, 586] width 78 height 26
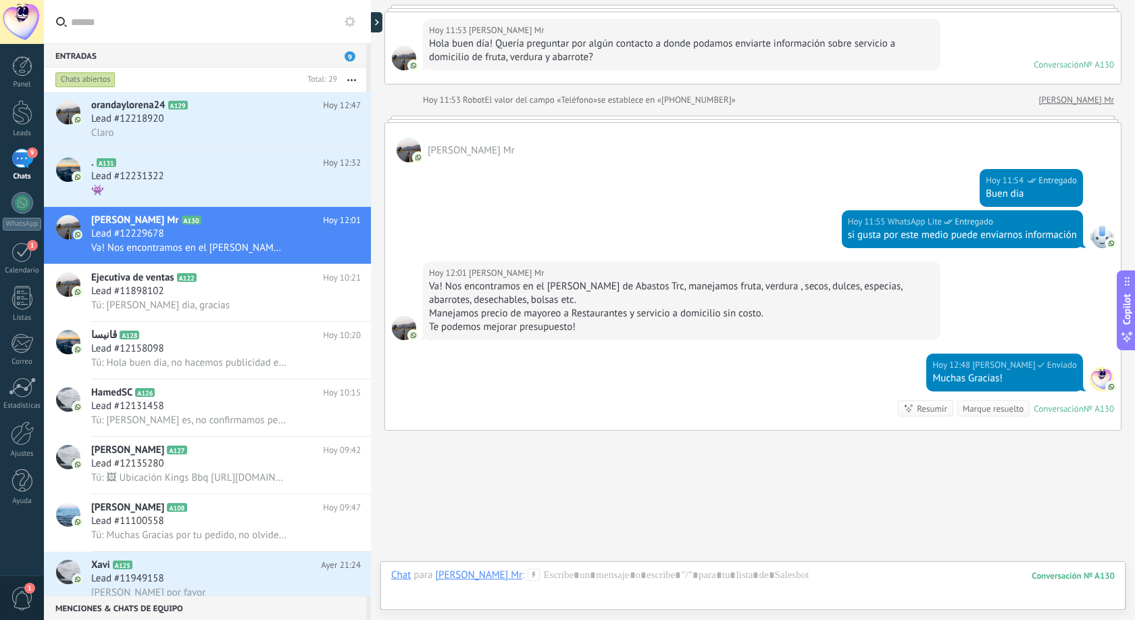
scroll to position [137, 0]
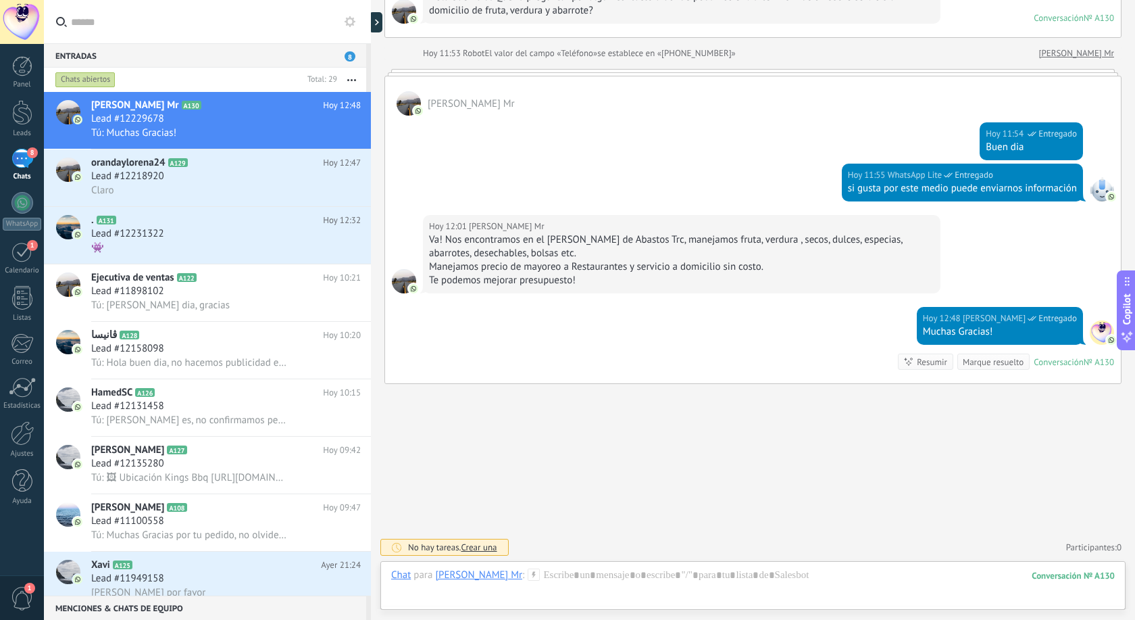
click at [351, 53] on span "8" at bounding box center [350, 56] width 11 height 10
click at [352, 20] on use at bounding box center [350, 21] width 11 height 11
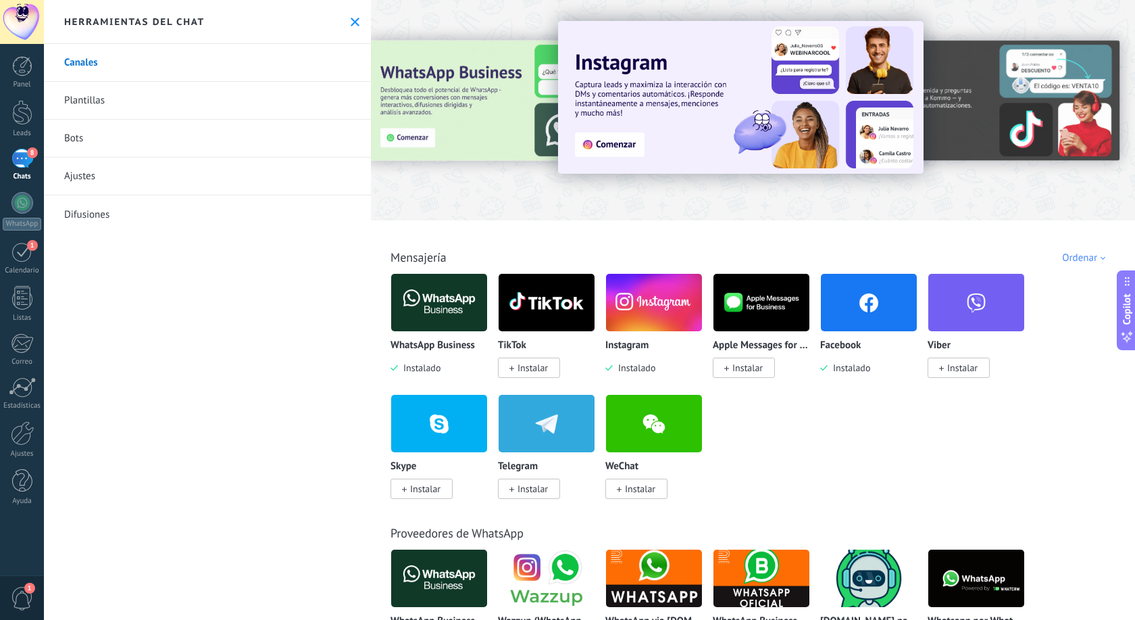
click at [26, 159] on div "8" at bounding box center [22, 159] width 22 height 20
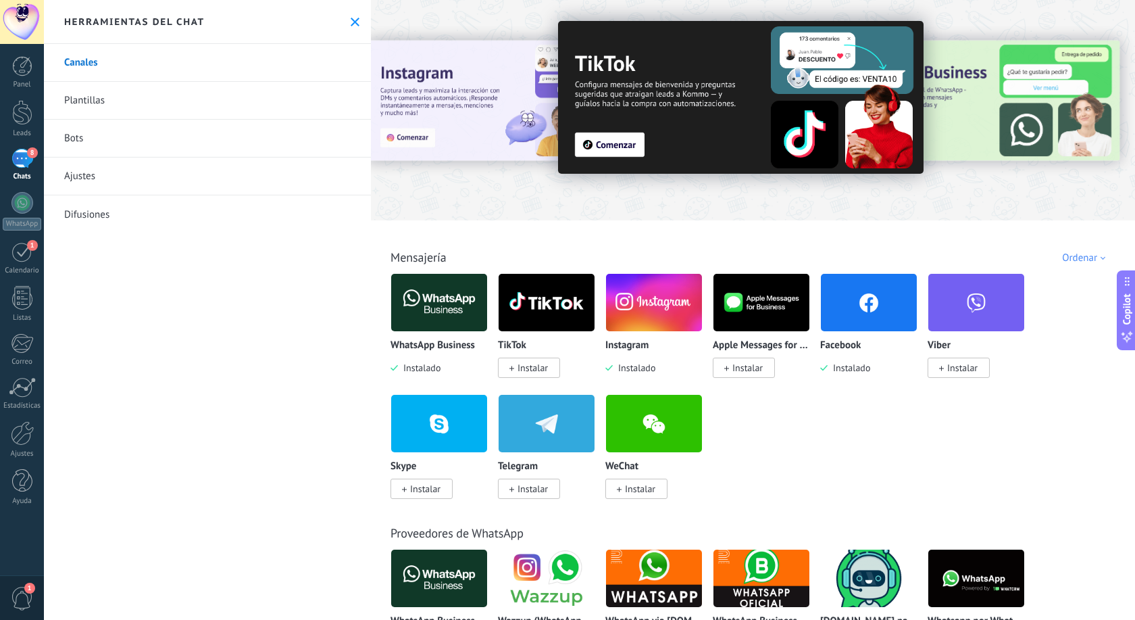
click at [26, 161] on div "8" at bounding box center [22, 159] width 22 height 20
click at [354, 18] on icon at bounding box center [355, 22] width 9 height 9
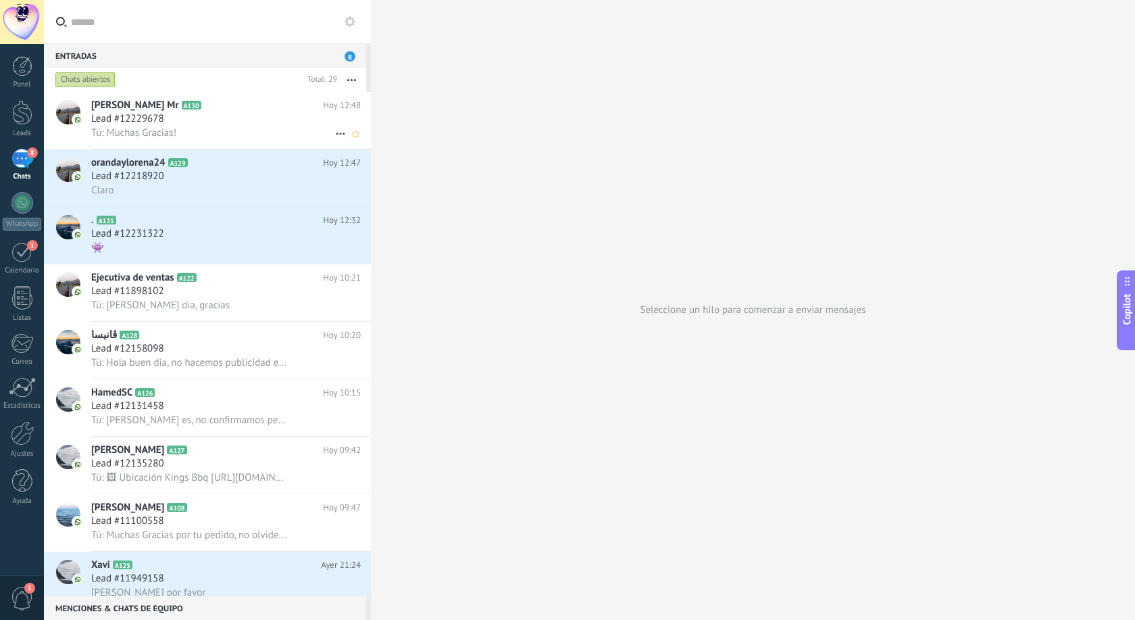
click at [205, 109] on icon at bounding box center [212, 106] width 14 height 14
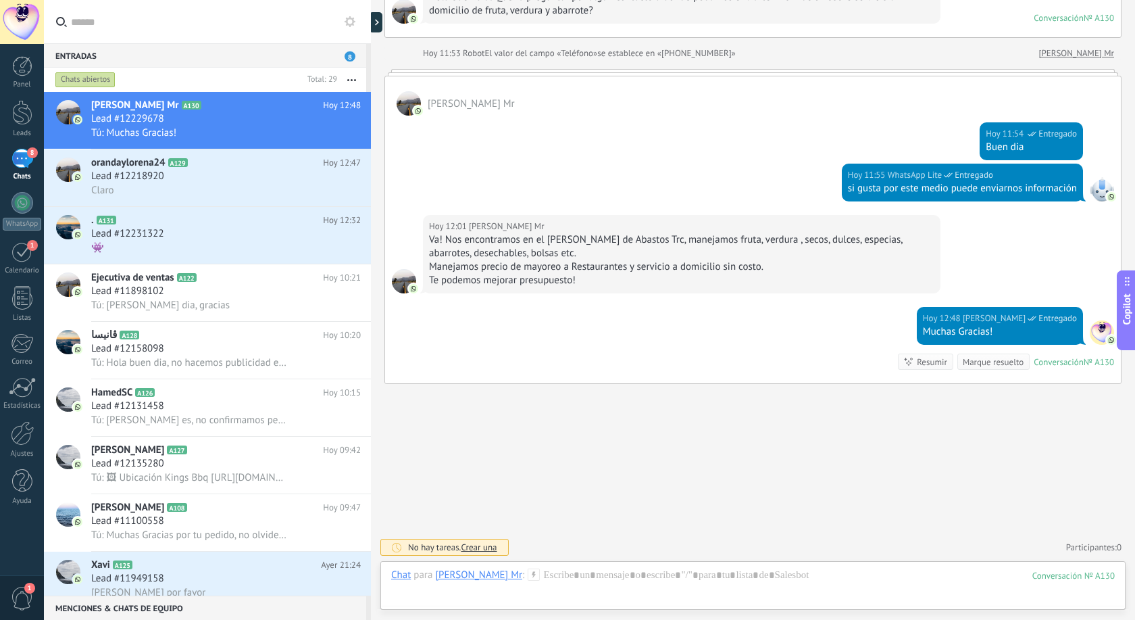
click at [486, 434] on div "Buscar Carga más [PERSON_NAME] Creación: 2 eventos Expandir Hoy 11:53 [PERSON_N…" at bounding box center [753, 241] width 764 height 757
click at [143, 116] on span "Lead #12229678" at bounding box center [127, 119] width 73 height 14
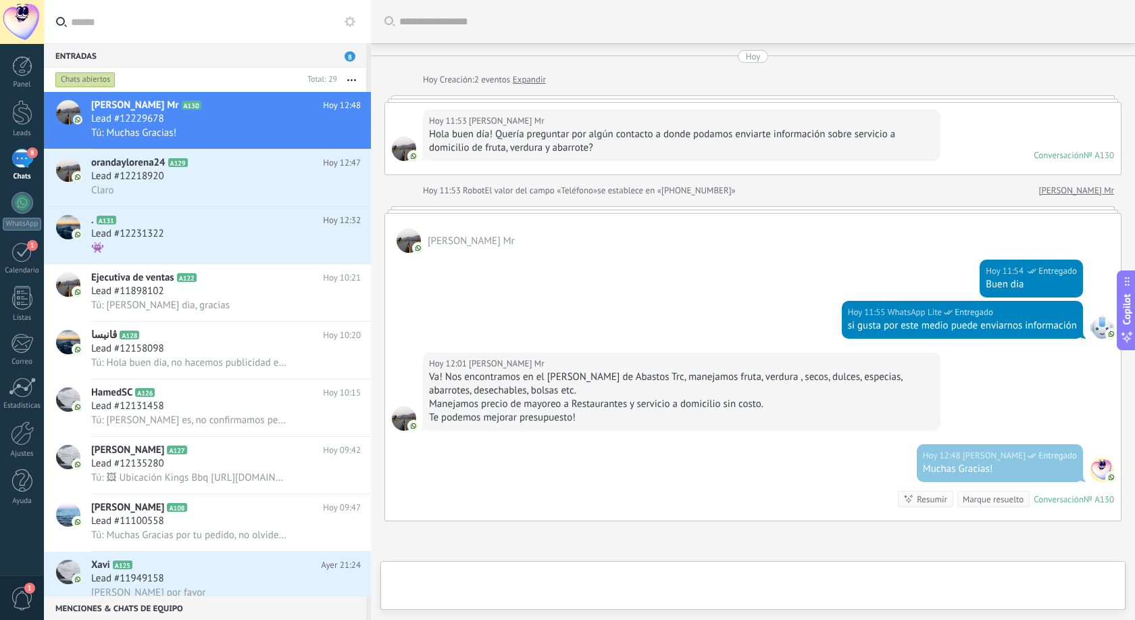
scroll to position [137, 0]
